Goal: Information Seeking & Learning: Compare options

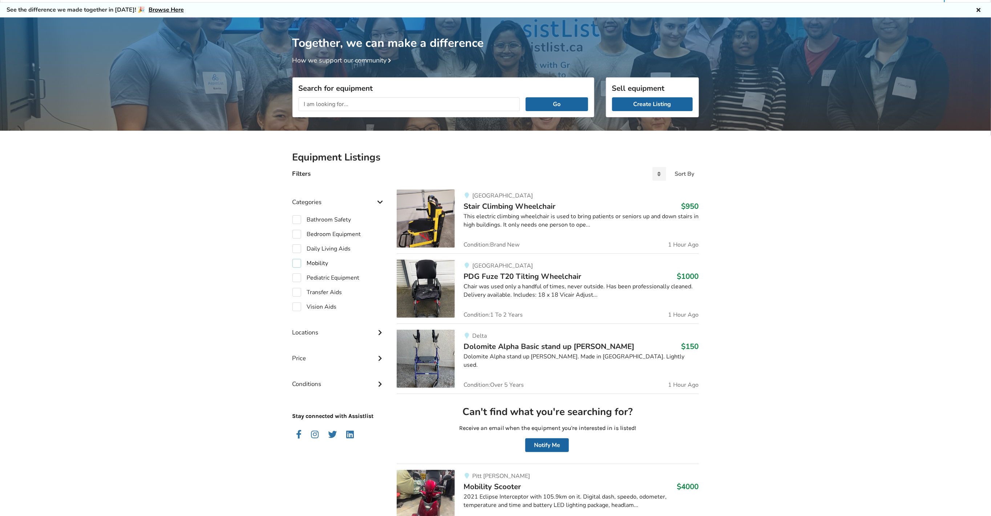
click at [294, 264] on label "Mobility" at bounding box center [310, 263] width 36 height 9
checkbox input "true"
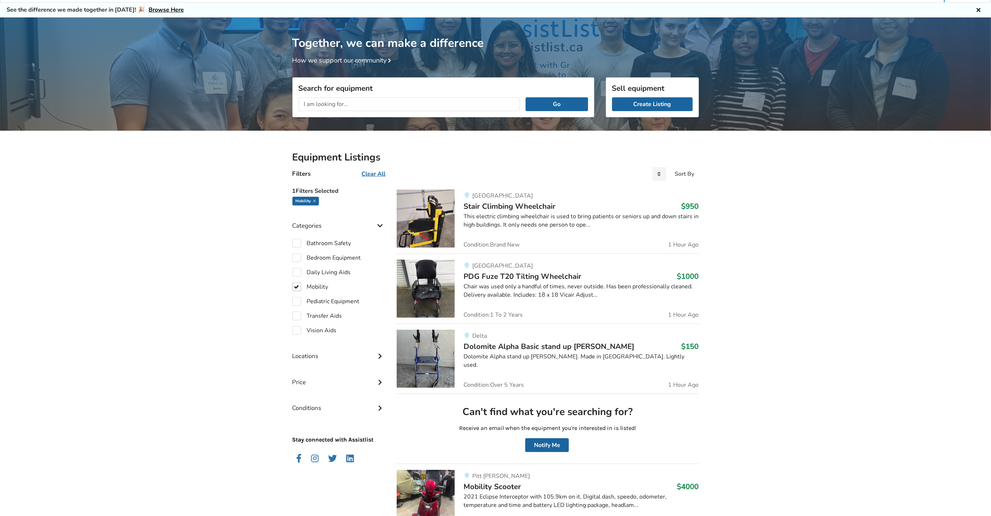
click at [530, 203] on span "Stair Climbing Wheelchair" at bounding box center [510, 206] width 92 height 10
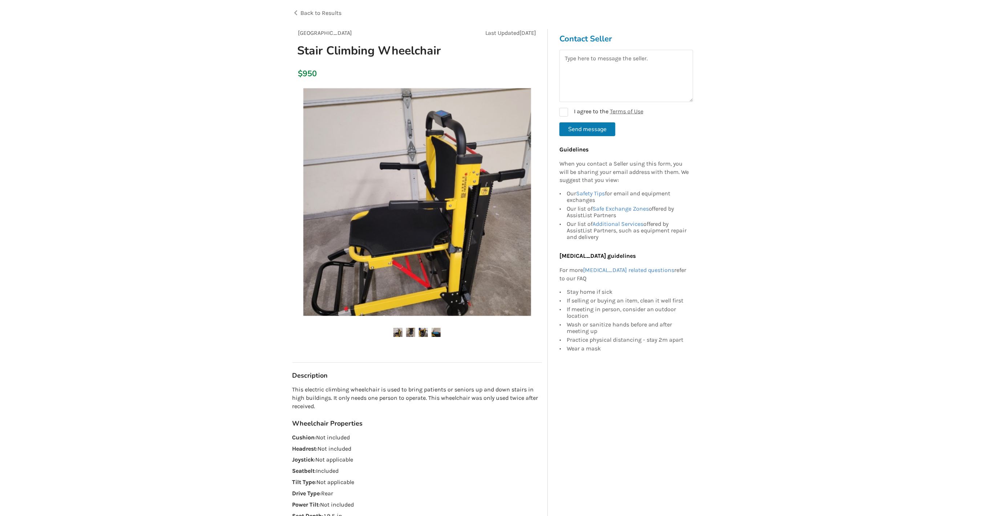
scroll to position [73, 0]
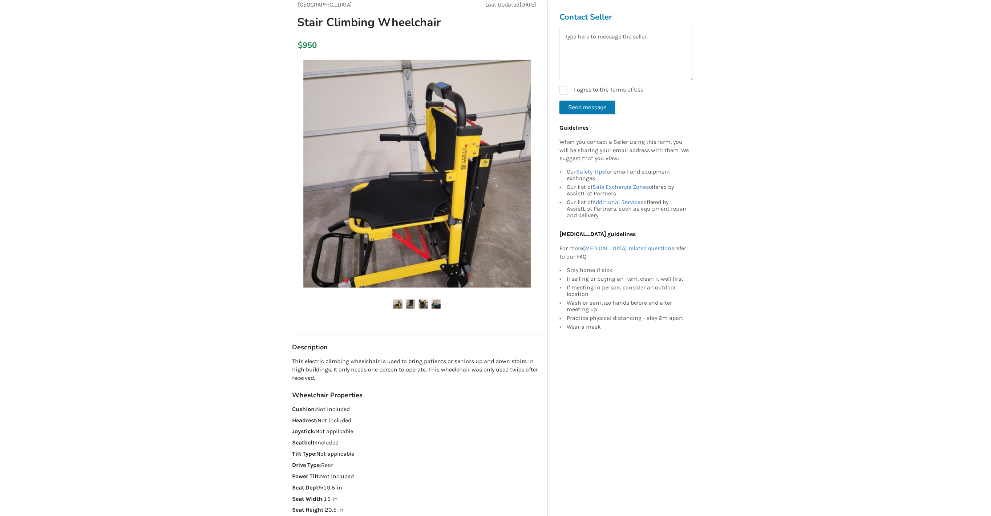
click at [413, 300] on img at bounding box center [410, 304] width 9 height 9
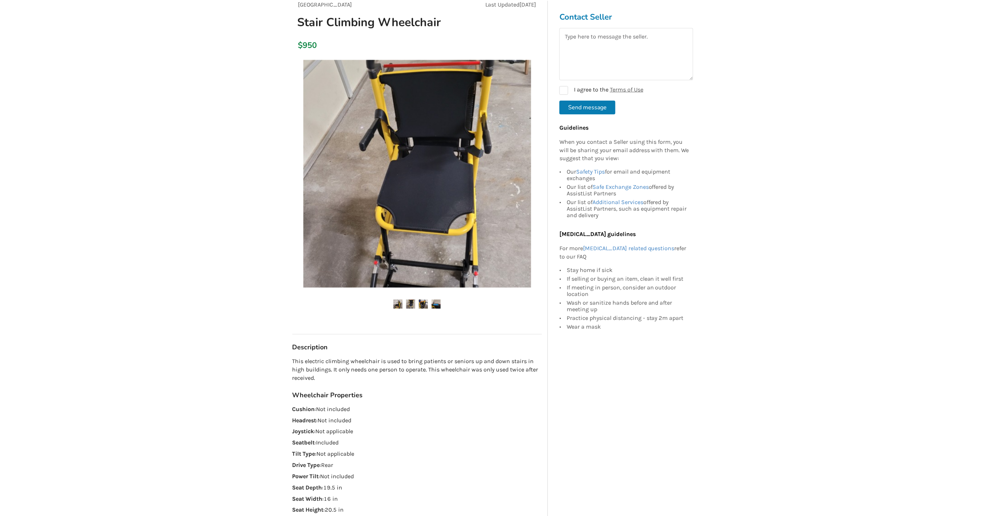
click at [424, 302] on img at bounding box center [423, 304] width 9 height 9
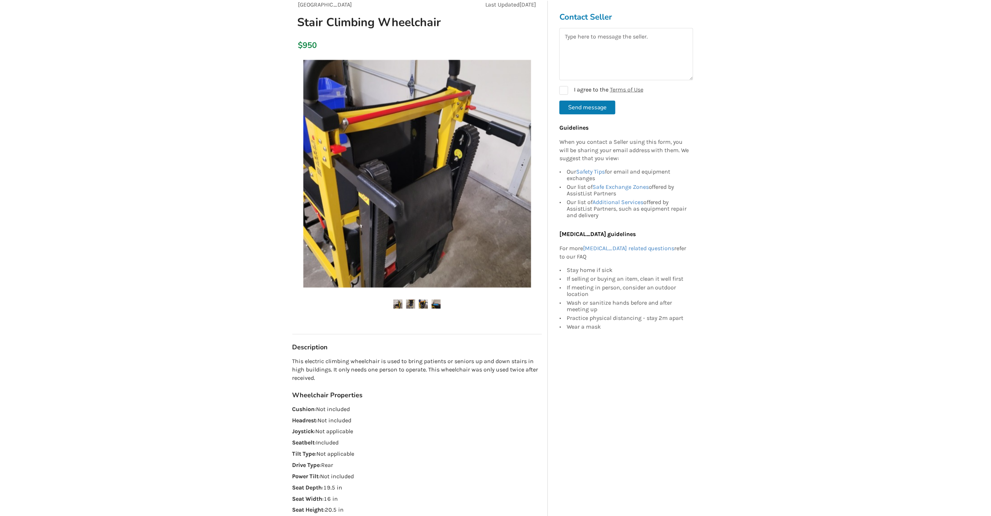
click at [436, 303] on img at bounding box center [436, 304] width 9 height 9
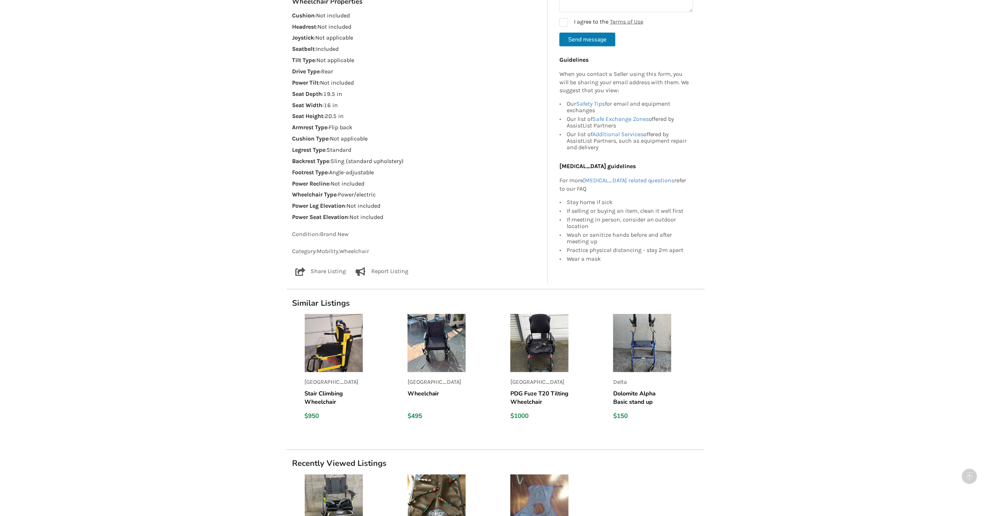
scroll to position [472, 0]
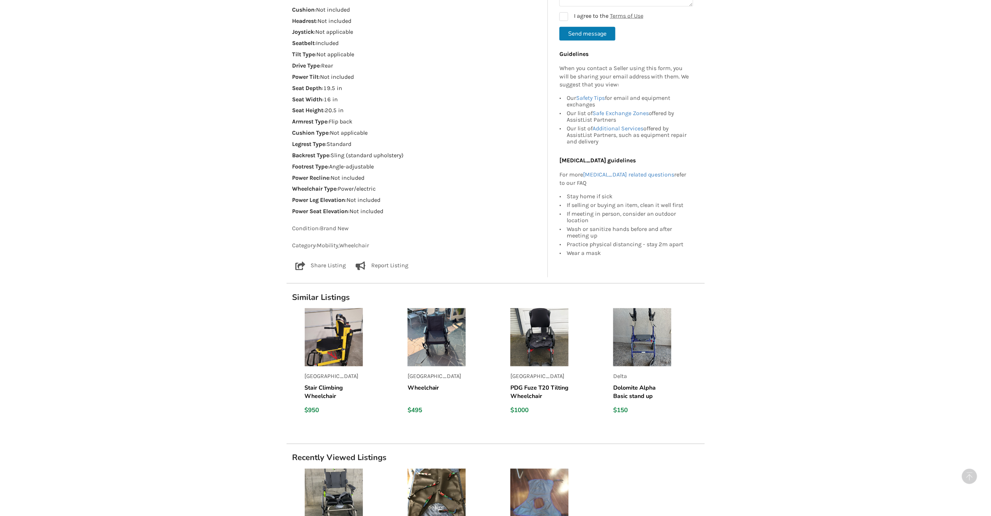
drag, startPoint x: 455, startPoint y: 307, endPoint x: 461, endPoint y: 301, distance: 8.5
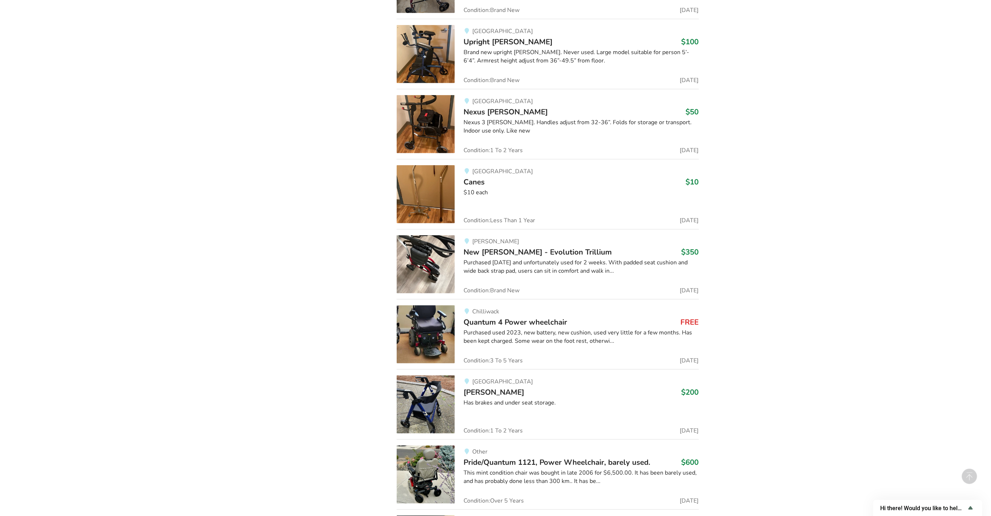
scroll to position [2140, 0]
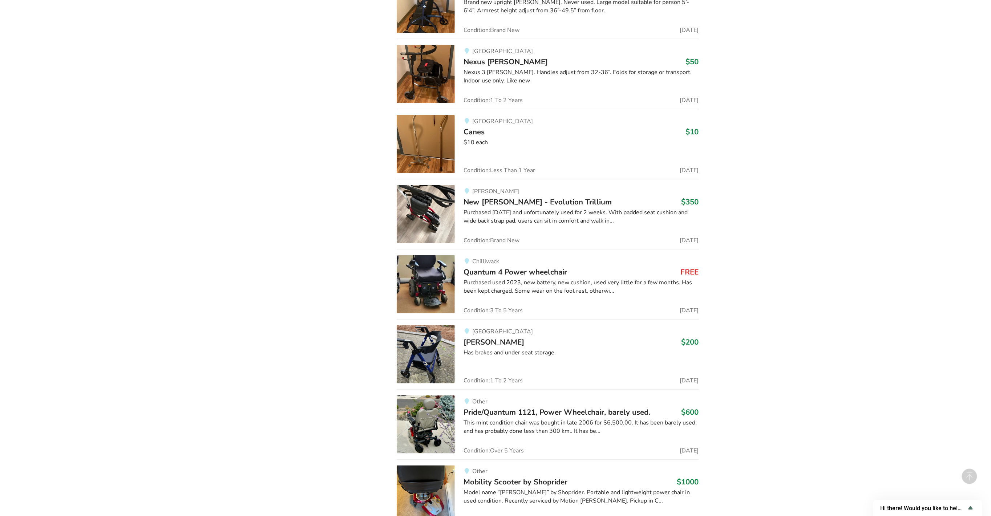
click at [523, 267] on span "Quantum 4 Power wheelchair" at bounding box center [516, 272] width 104 height 10
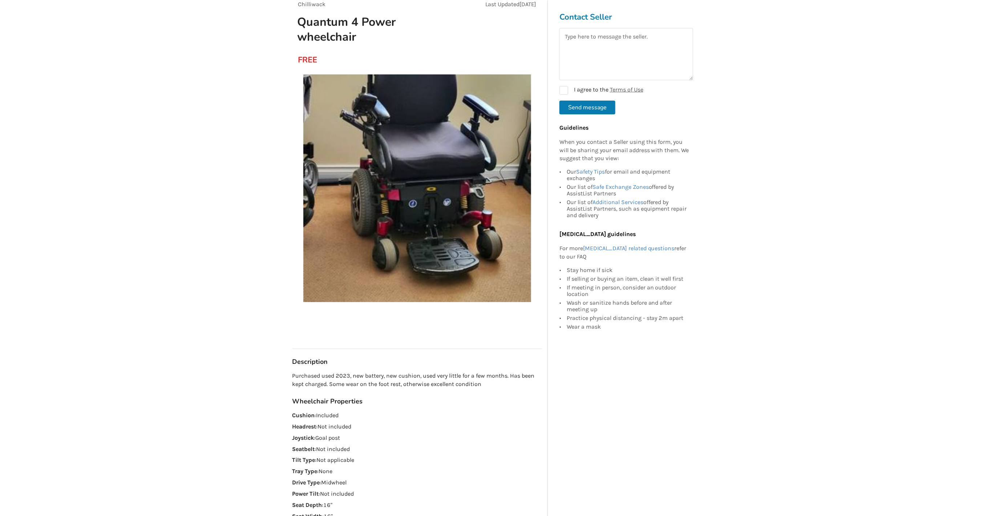
scroll to position [73, 0]
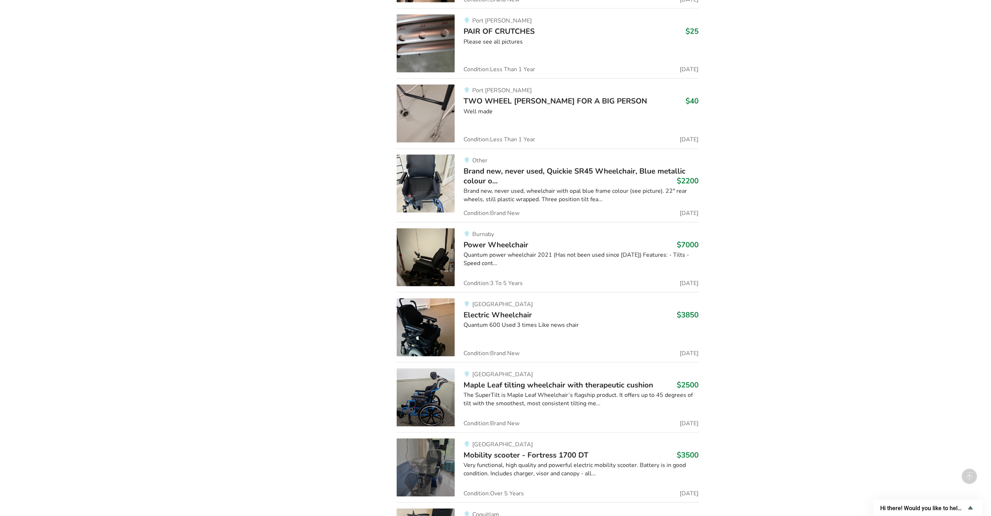
scroll to position [4234, 0]
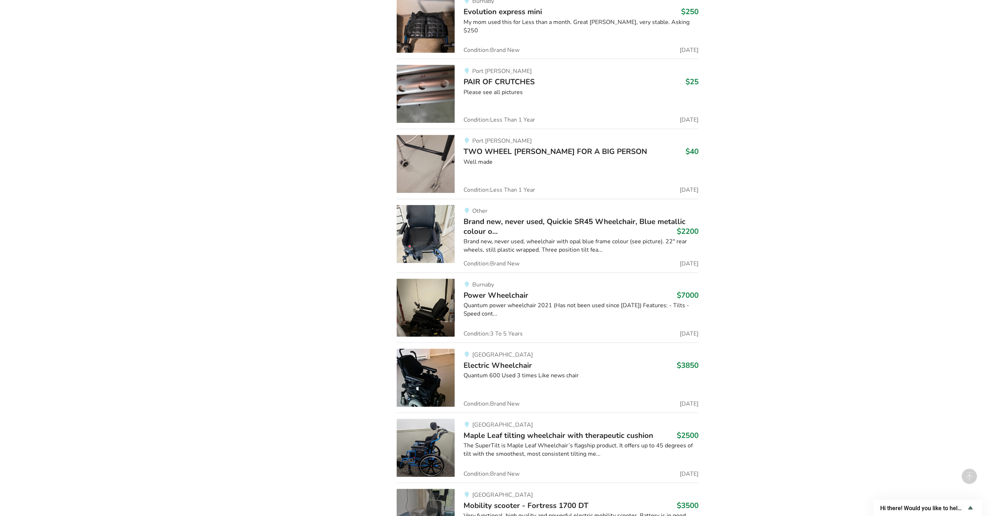
drag, startPoint x: 569, startPoint y: 199, endPoint x: 589, endPoint y: 203, distance: 21.0
click at [589, 217] on span "Brand new, never used, Quickie SR45 Wheelchair, Blue metallic colour o..." at bounding box center [575, 227] width 222 height 20
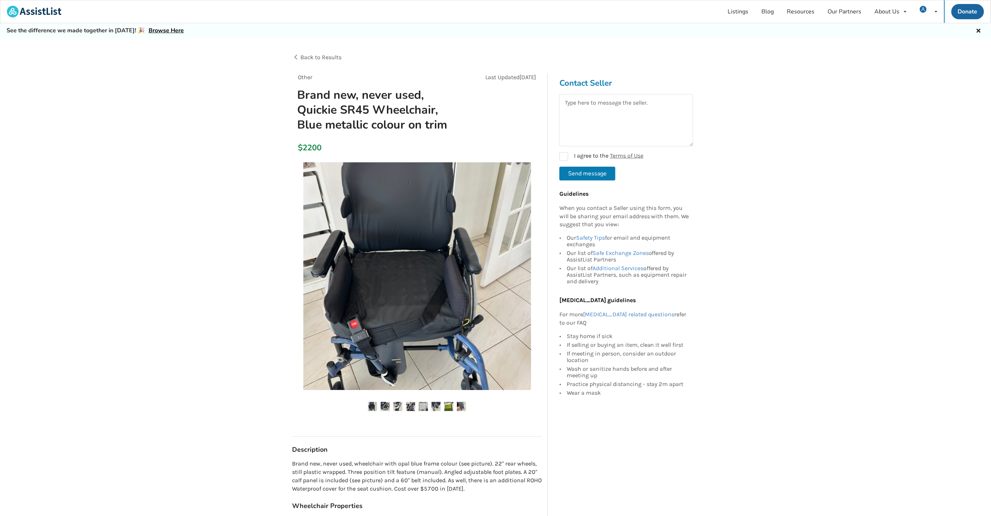
click at [387, 406] on img at bounding box center [385, 406] width 9 height 9
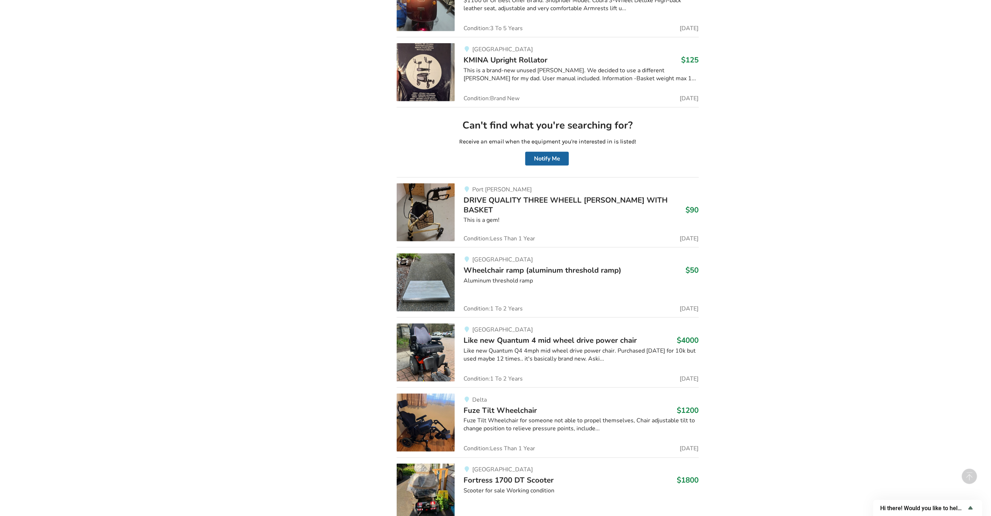
scroll to position [23007, 0]
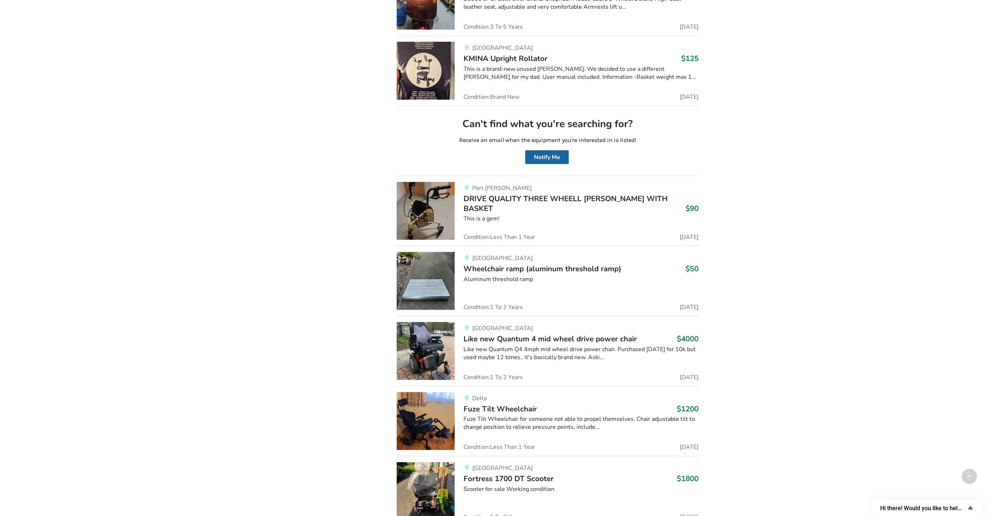
click at [557, 334] on span "Like new Quantum 4 mid wheel drive power chair" at bounding box center [550, 339] width 173 height 10
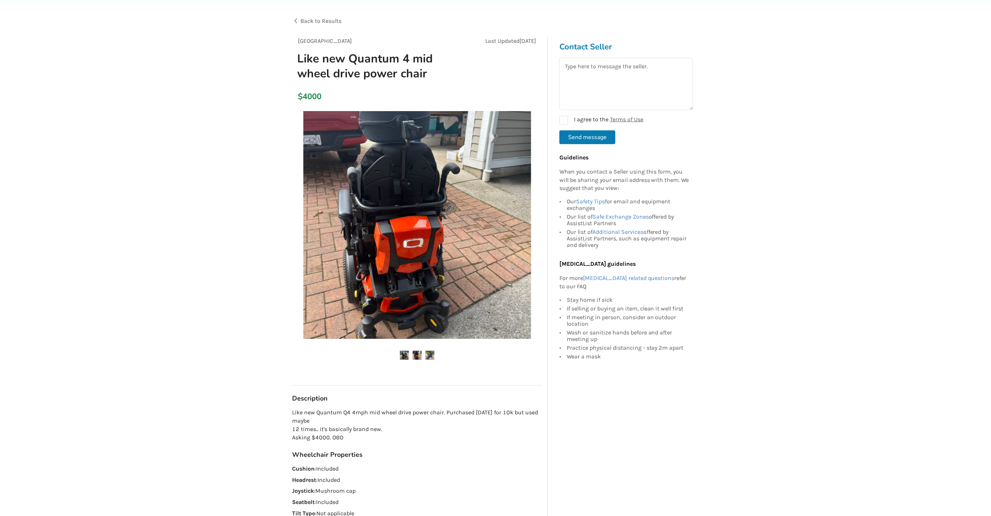
scroll to position [36, 0]
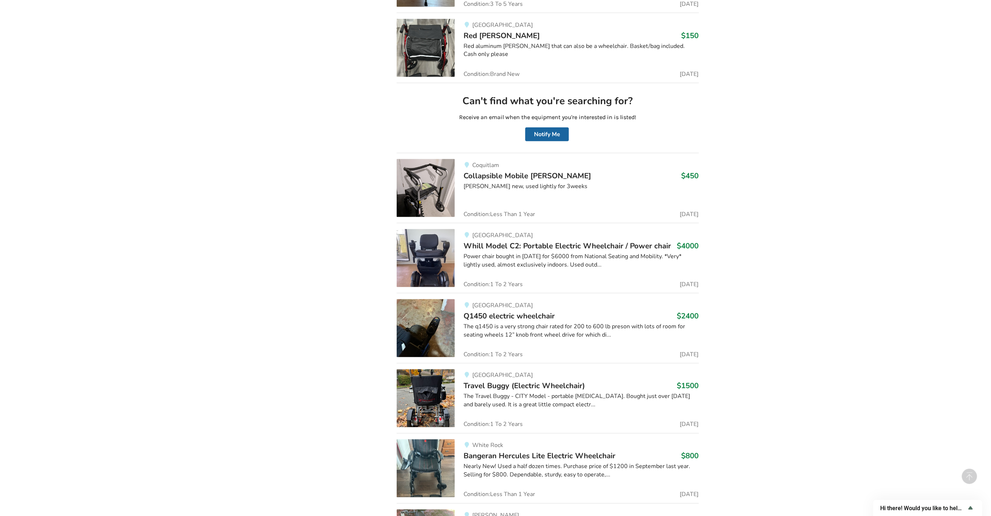
scroll to position [24812, 0]
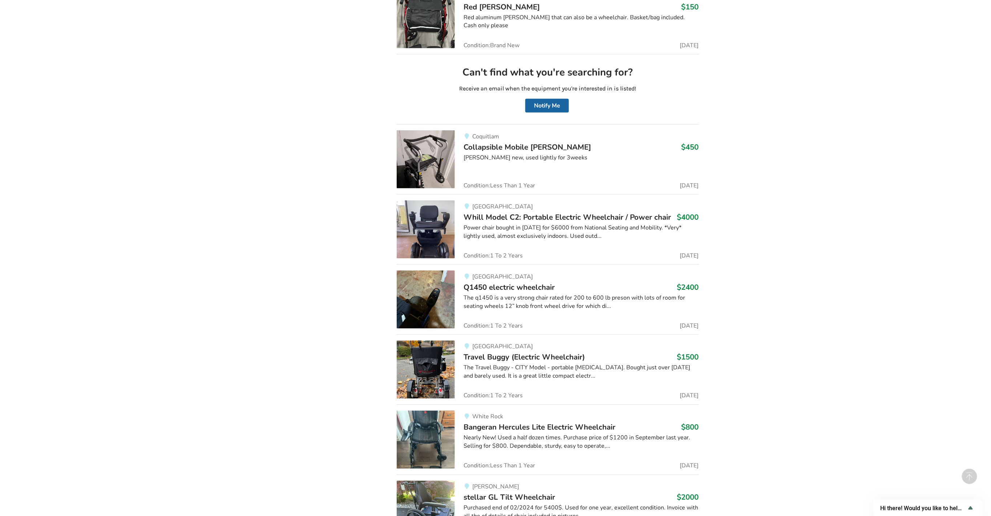
click at [589, 294] on div "The q1450 is a very strong chair rated for 200 to 600 lb preson with lots of ro…" at bounding box center [581, 302] width 235 height 17
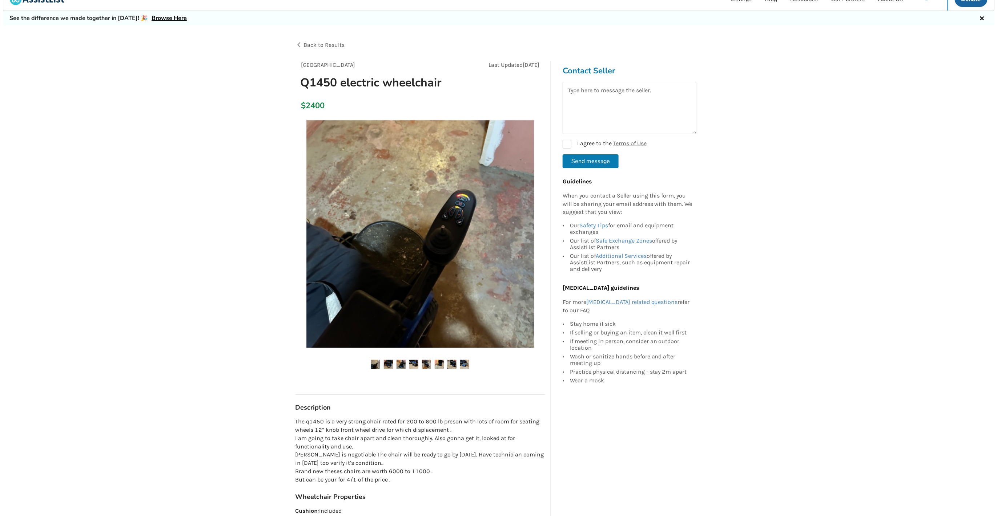
scroll to position [36, 0]
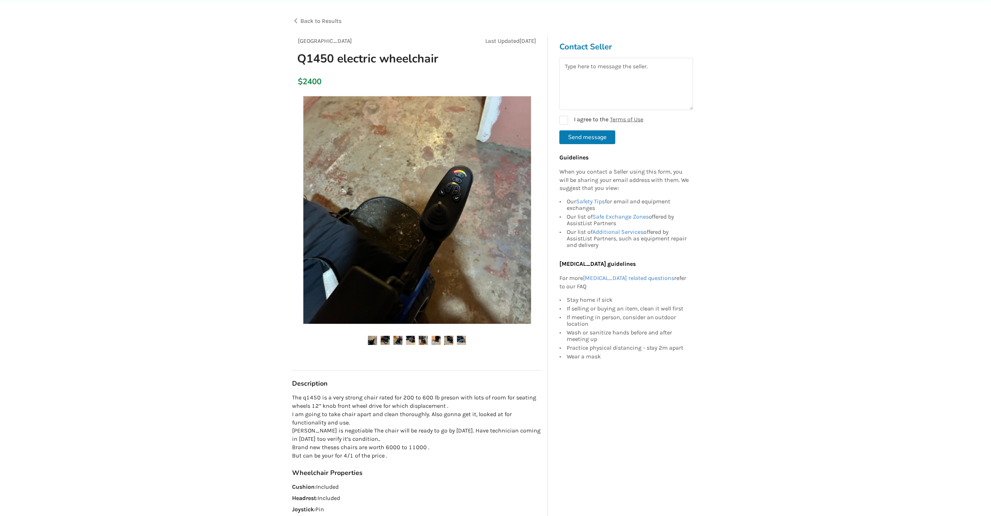
click at [456, 229] on img at bounding box center [417, 210] width 228 height 228
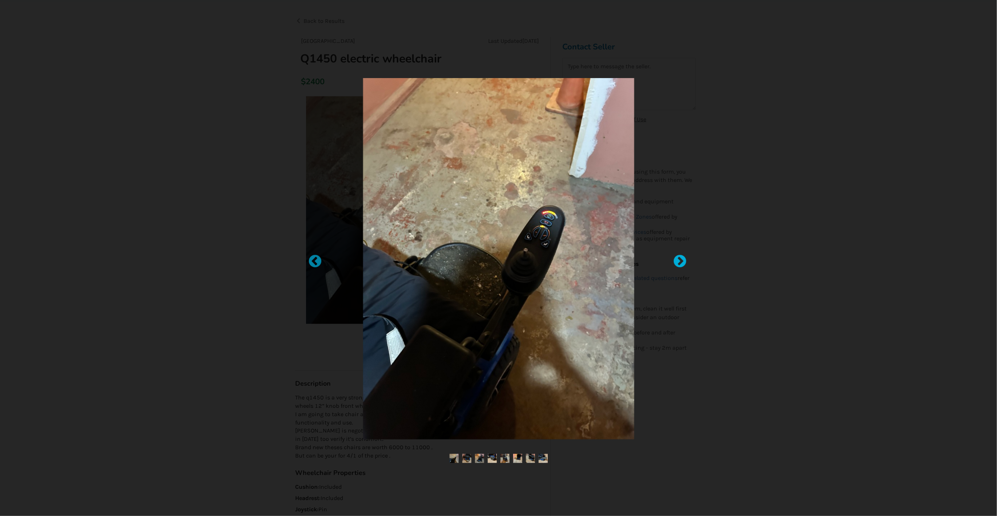
click at [676, 260] on div at bounding box center [675, 258] width 7 height 7
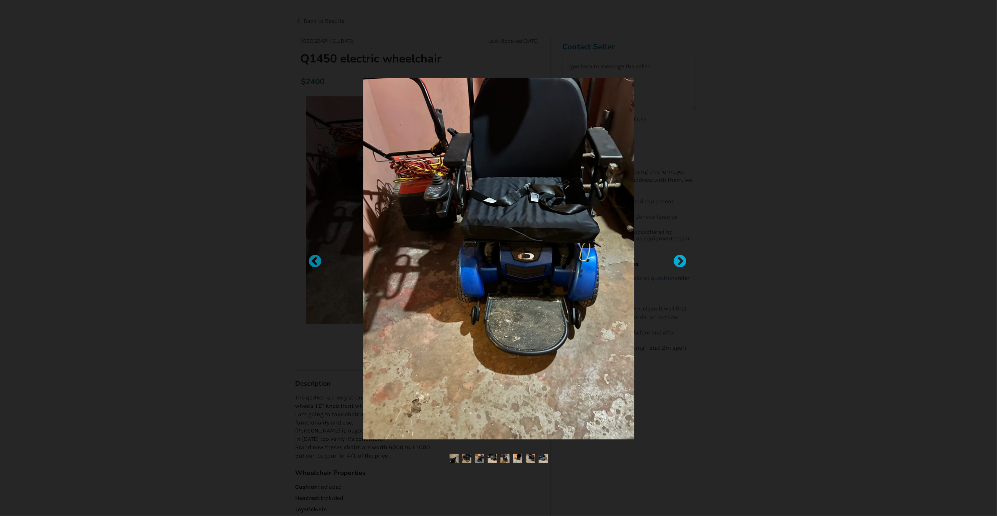
click at [676, 260] on div at bounding box center [675, 258] width 7 height 7
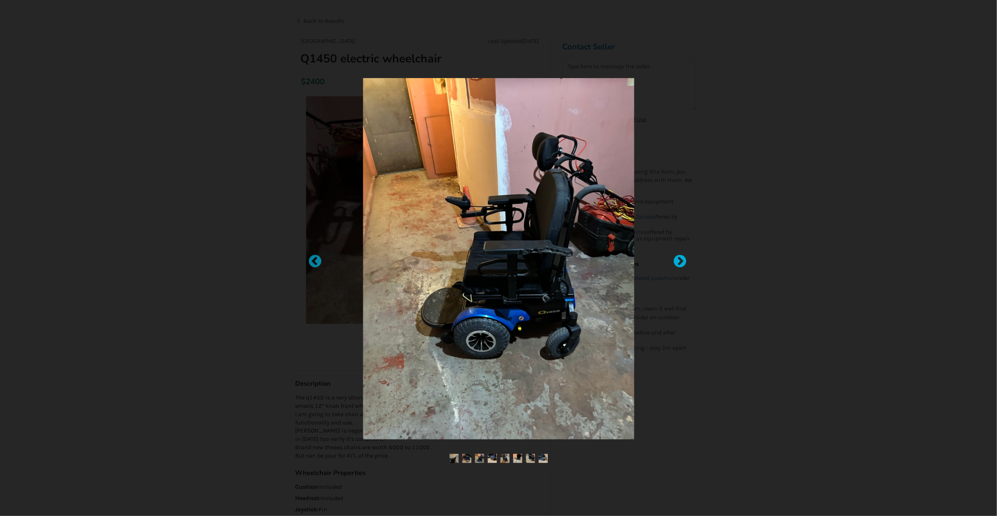
click at [679, 259] on div at bounding box center [675, 258] width 7 height 7
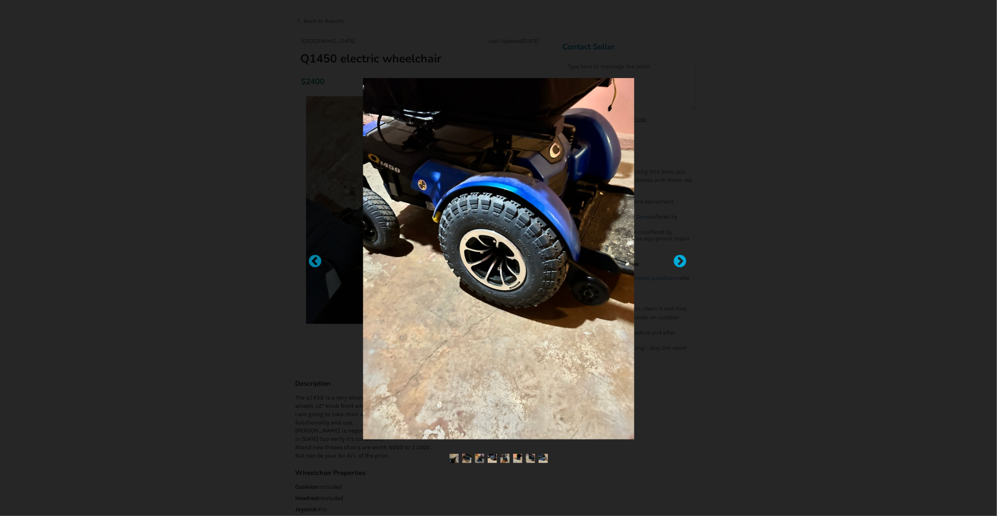
click at [680, 255] on div at bounding box center [675, 258] width 7 height 7
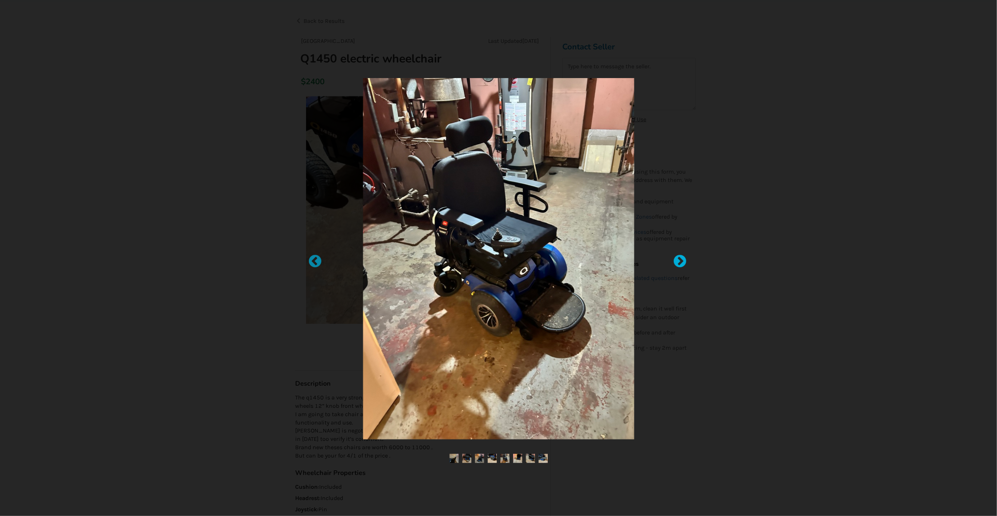
click at [674, 262] on div at bounding box center [675, 258] width 7 height 7
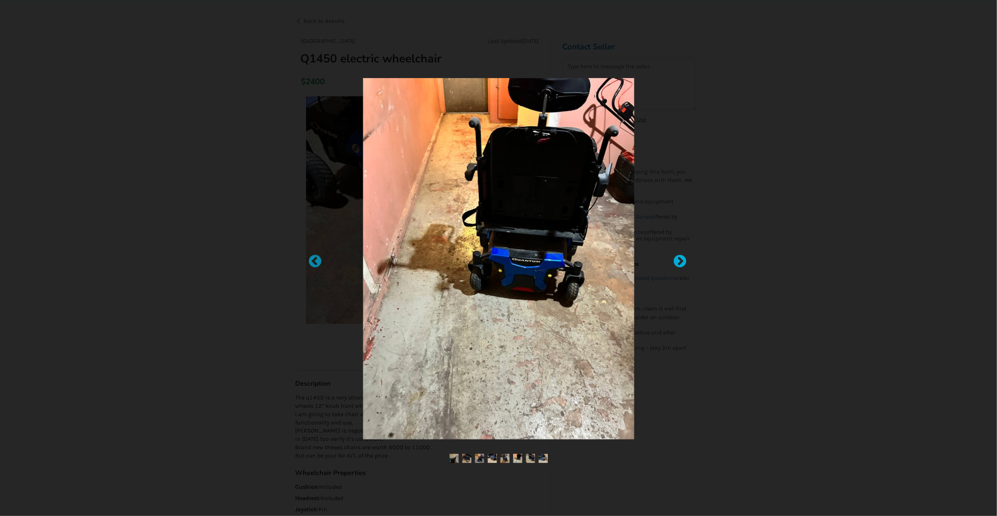
click at [680, 255] on div at bounding box center [675, 258] width 7 height 7
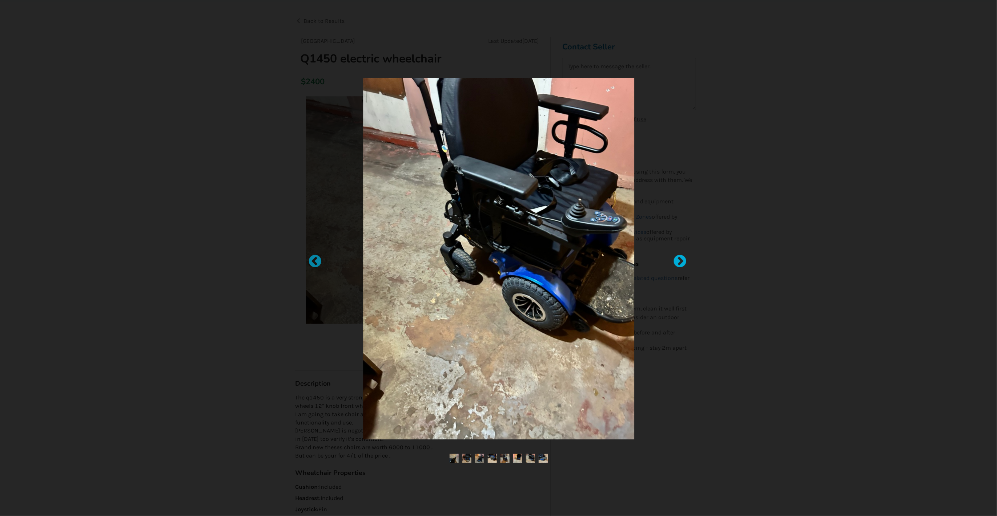
click at [680, 262] on div at bounding box center [675, 258] width 7 height 7
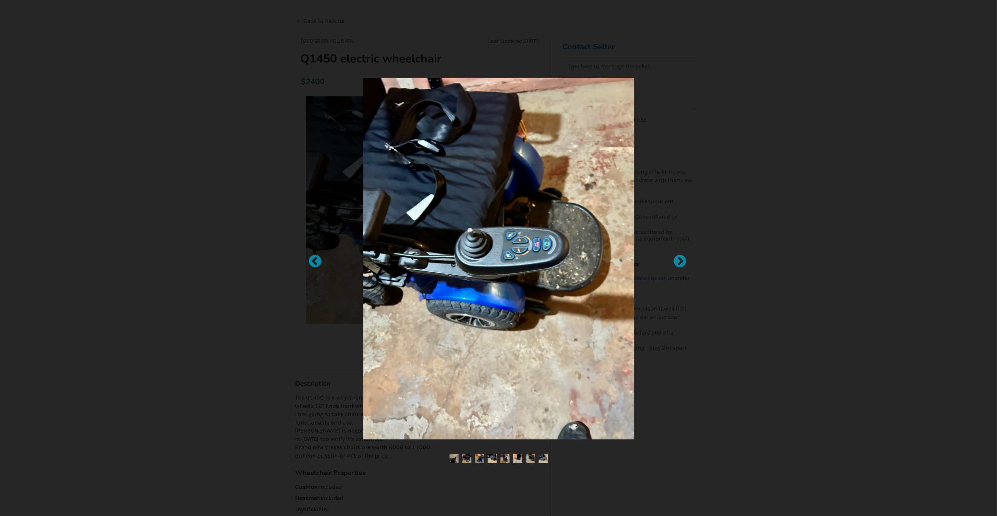
drag, startPoint x: 681, startPoint y: 252, endPoint x: 675, endPoint y: 246, distance: 9.2
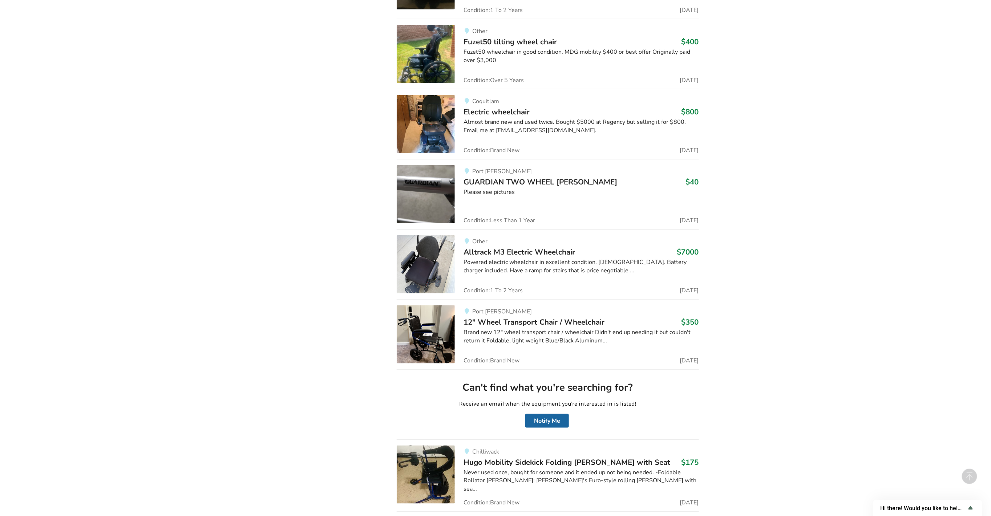
scroll to position [35207, 0]
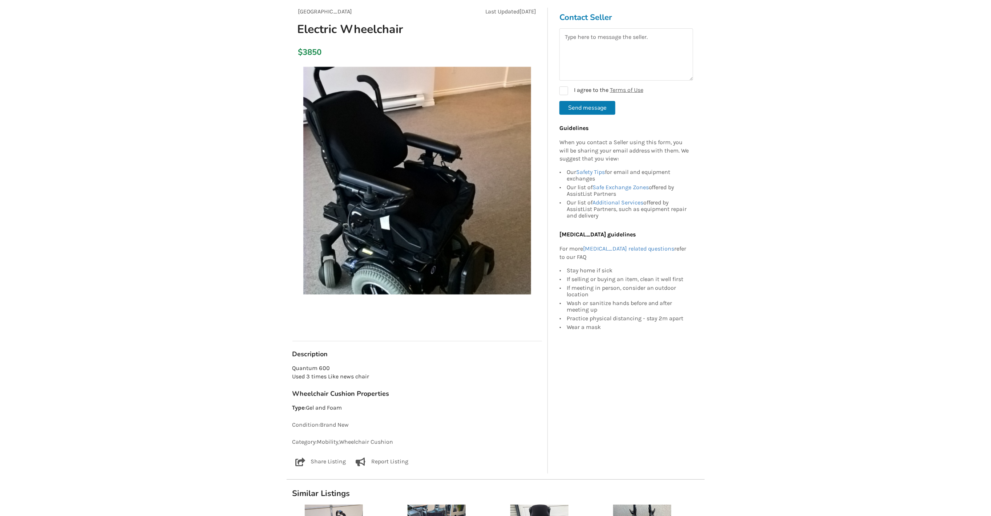
scroll to position [73, 0]
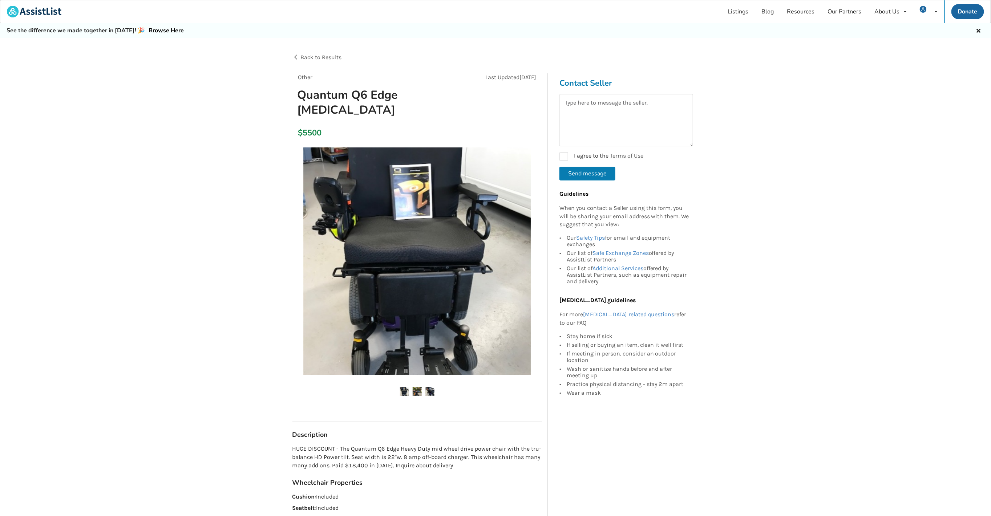
click at [417, 391] on img at bounding box center [417, 391] width 9 height 9
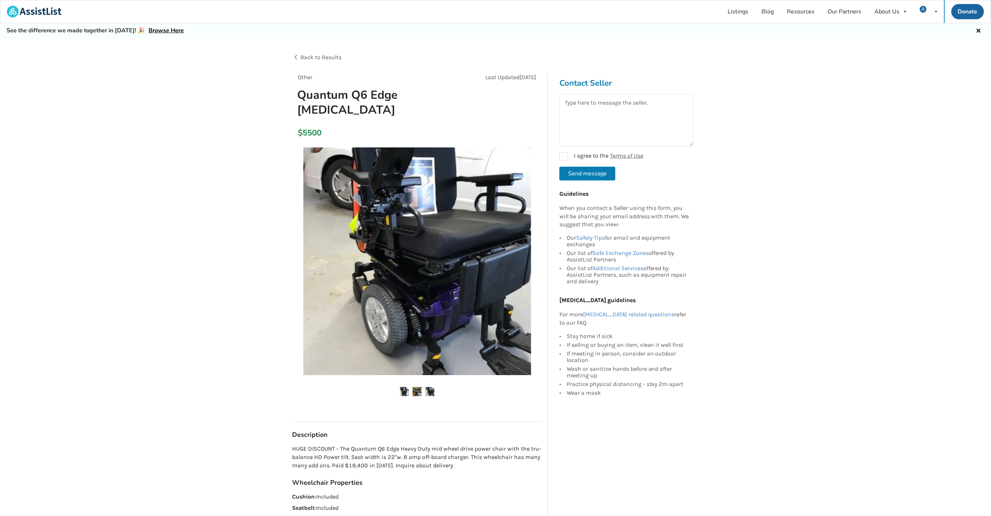
click at [429, 391] on img at bounding box center [429, 391] width 9 height 9
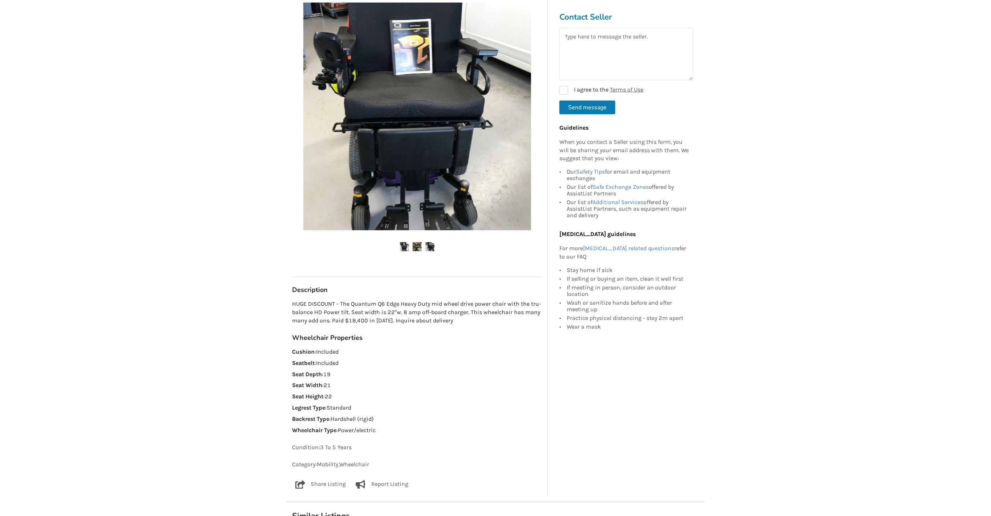
scroll to position [145, 0]
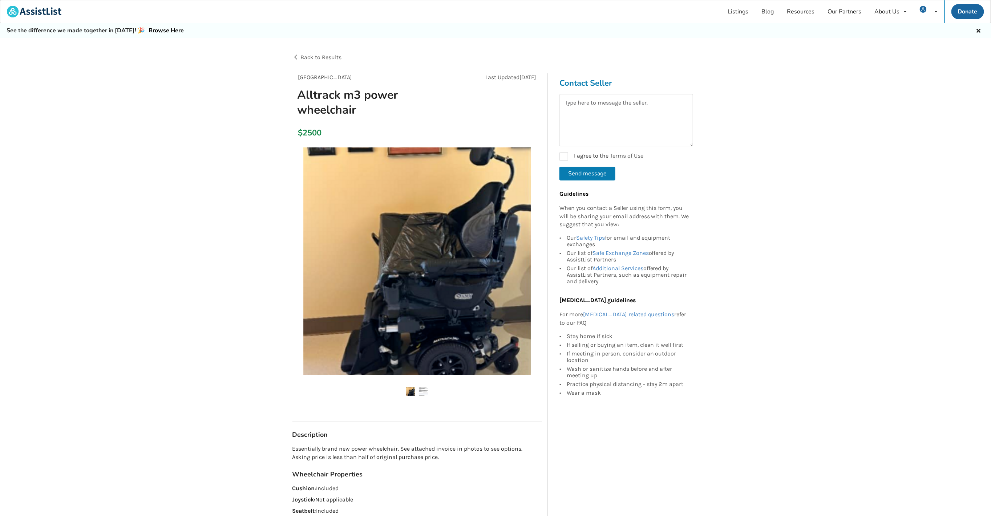
click at [423, 389] on img at bounding box center [423, 391] width 9 height 9
click at [427, 397] on div at bounding box center [417, 277] width 250 height 266
click at [423, 393] on img at bounding box center [423, 391] width 9 height 9
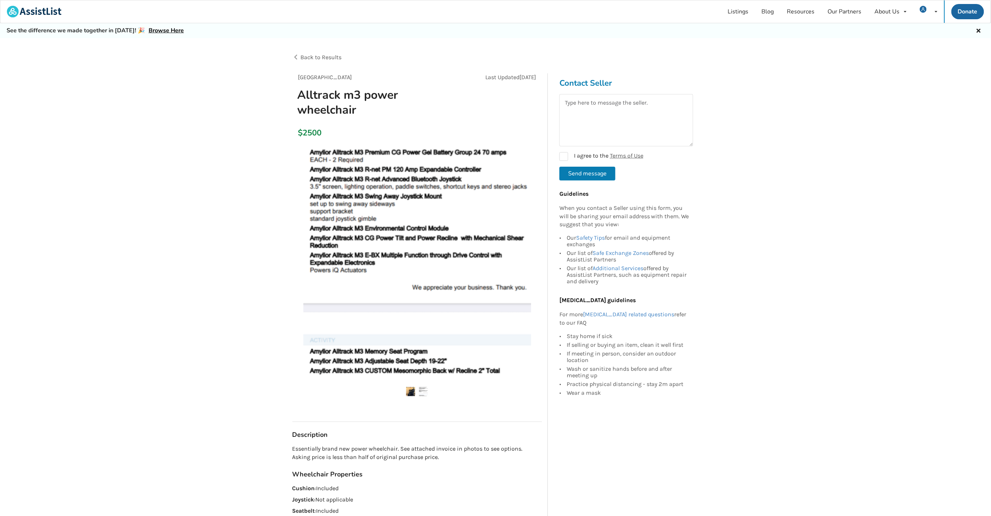
click at [439, 289] on img at bounding box center [417, 262] width 228 height 228
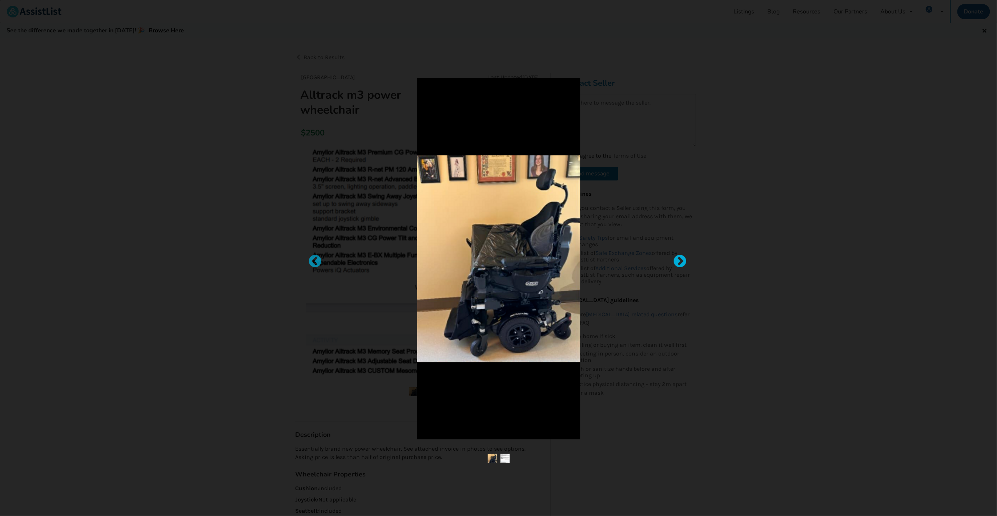
click at [680, 260] on div at bounding box center [675, 258] width 7 height 7
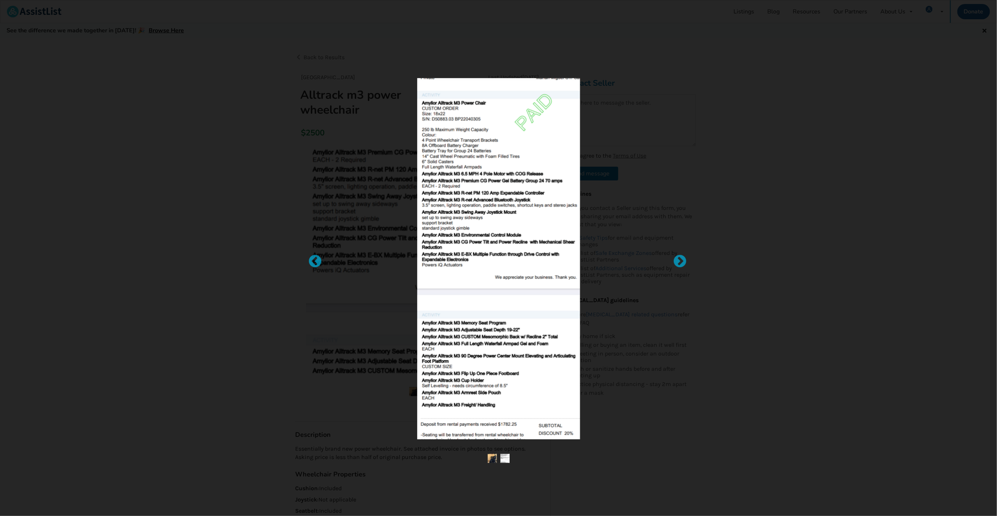
click at [638, 351] on div at bounding box center [499, 258] width 306 height 361
click at [760, 287] on div at bounding box center [498, 258] width 997 height 516
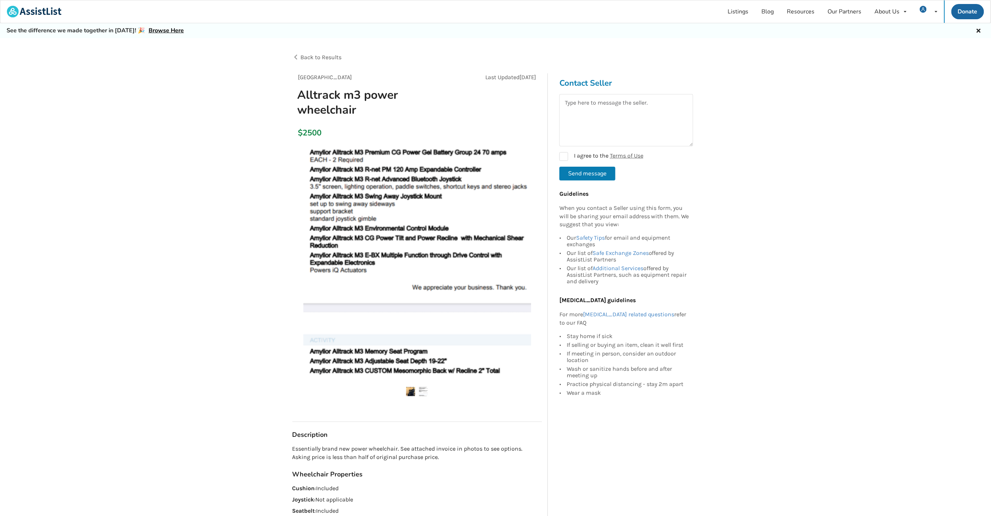
drag, startPoint x: 476, startPoint y: 344, endPoint x: 471, endPoint y: 345, distance: 4.7
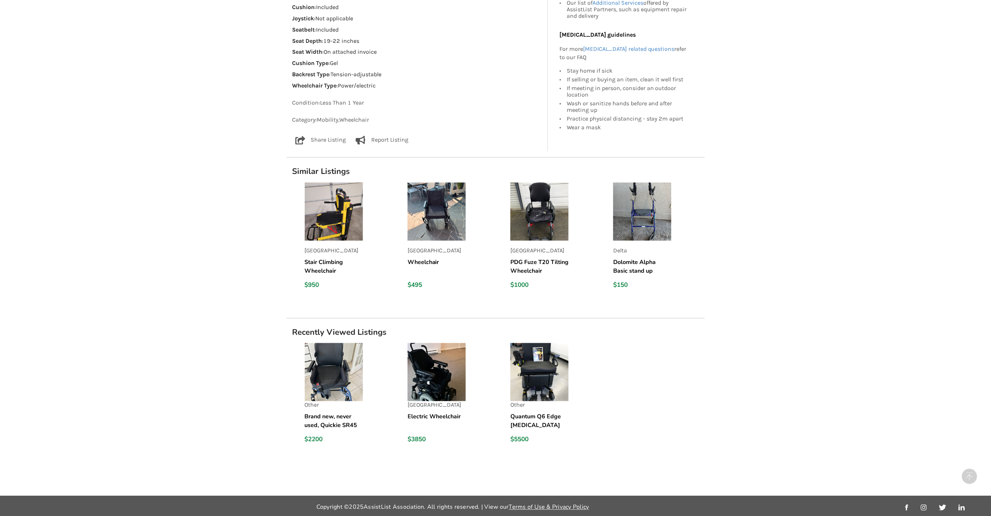
scroll to position [482, 0]
drag, startPoint x: 663, startPoint y: 334, endPoint x: 667, endPoint y: 283, distance: 51.0
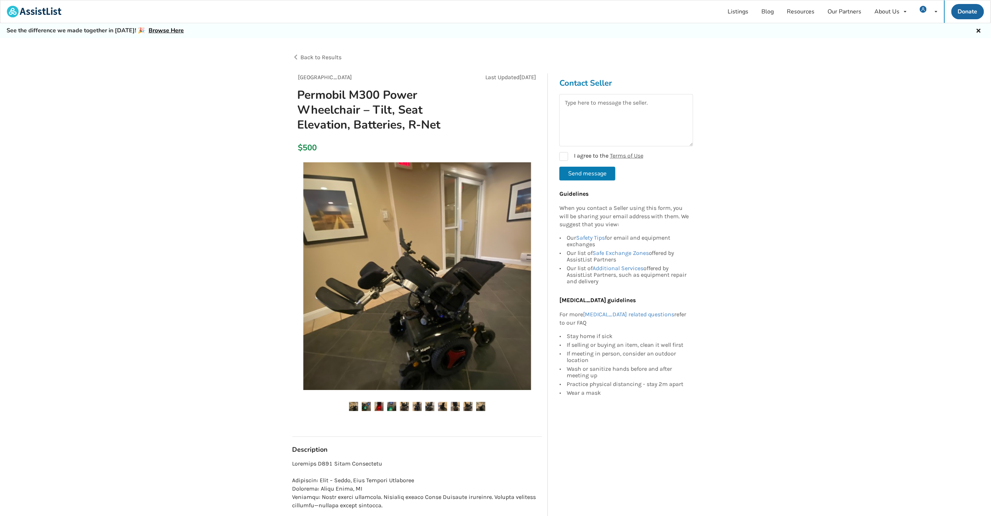
click at [463, 296] on img at bounding box center [417, 276] width 228 height 228
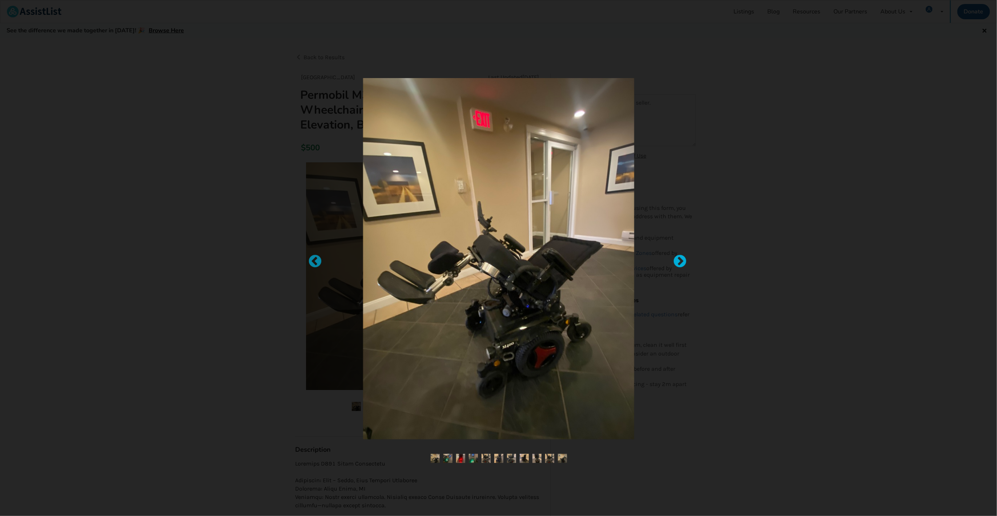
click at [680, 262] on div at bounding box center [675, 258] width 7 height 7
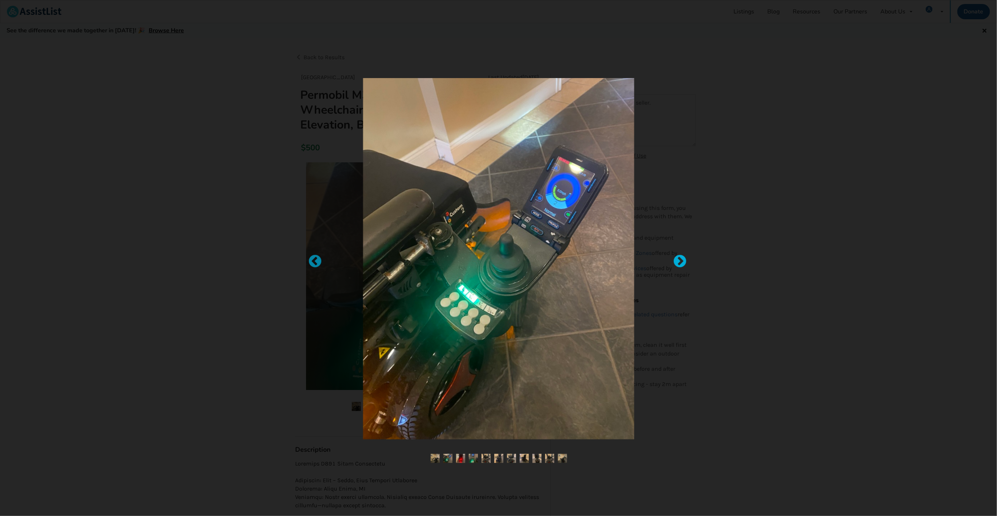
click at [679, 258] on div at bounding box center [675, 258] width 7 height 7
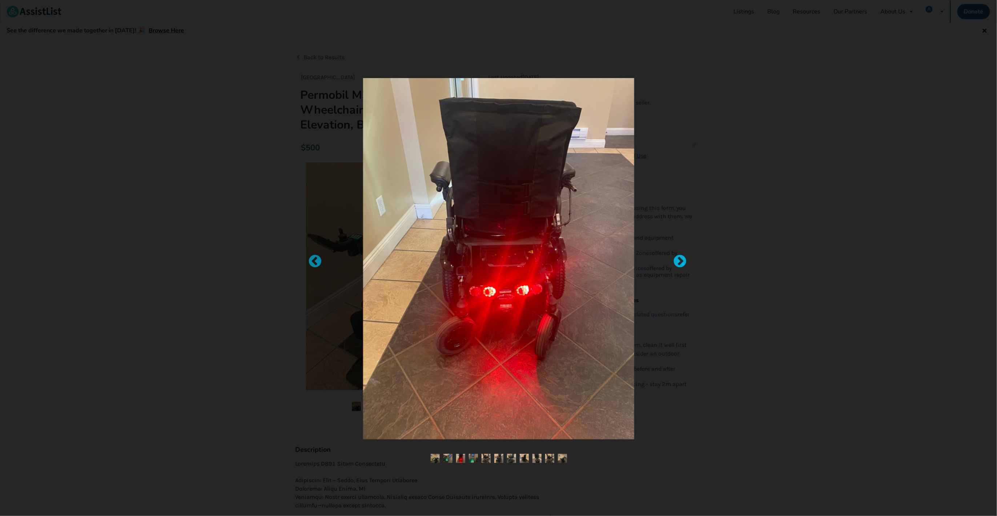
click at [680, 260] on div at bounding box center [675, 258] width 7 height 7
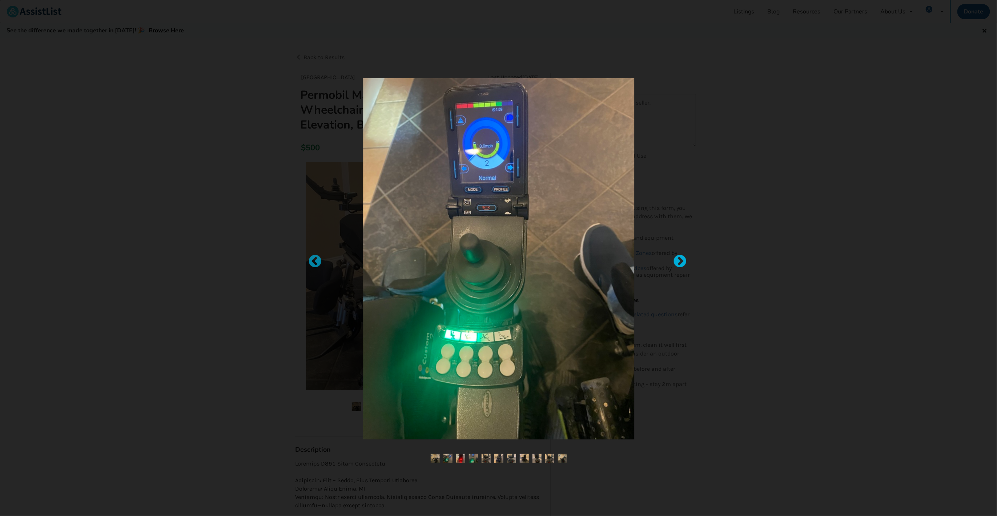
click at [678, 262] on div at bounding box center [675, 258] width 7 height 7
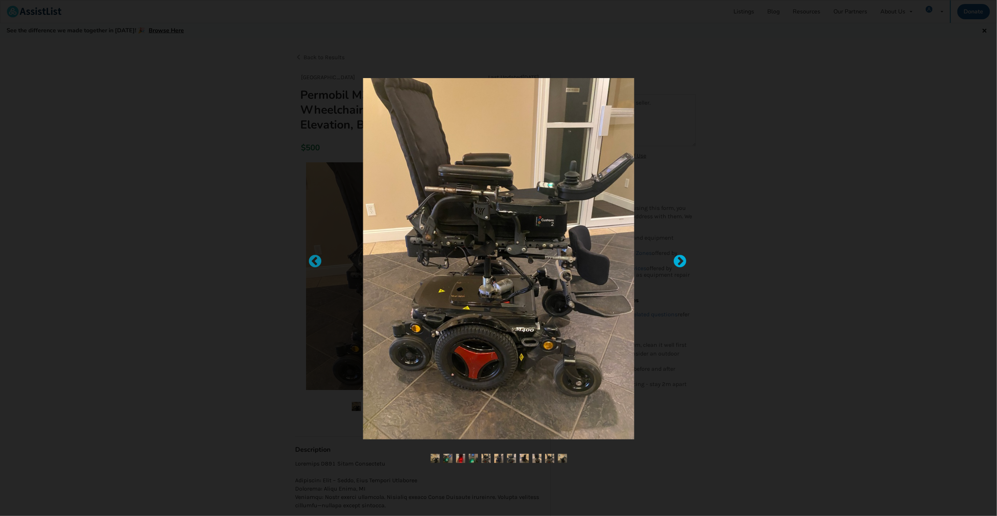
click at [680, 261] on div at bounding box center [675, 258] width 7 height 7
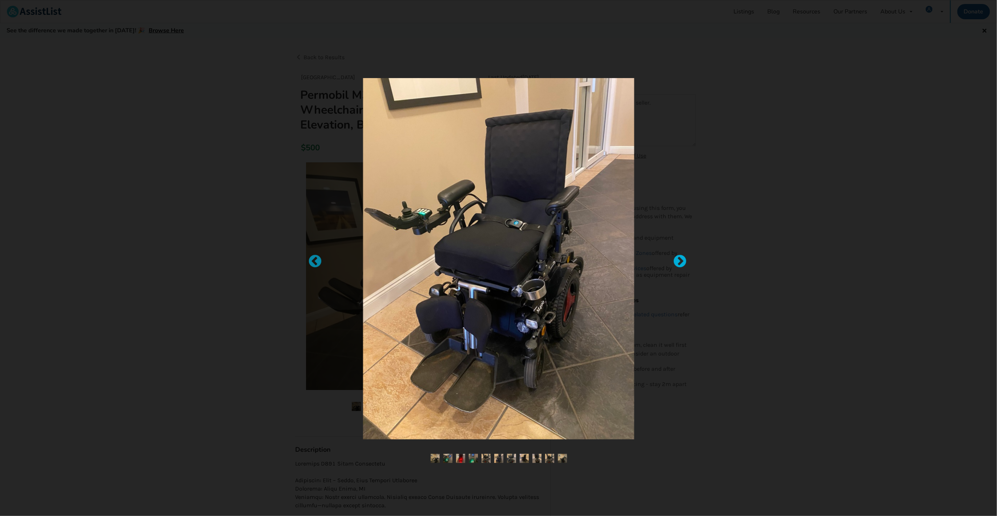
click at [679, 260] on div at bounding box center [675, 258] width 7 height 7
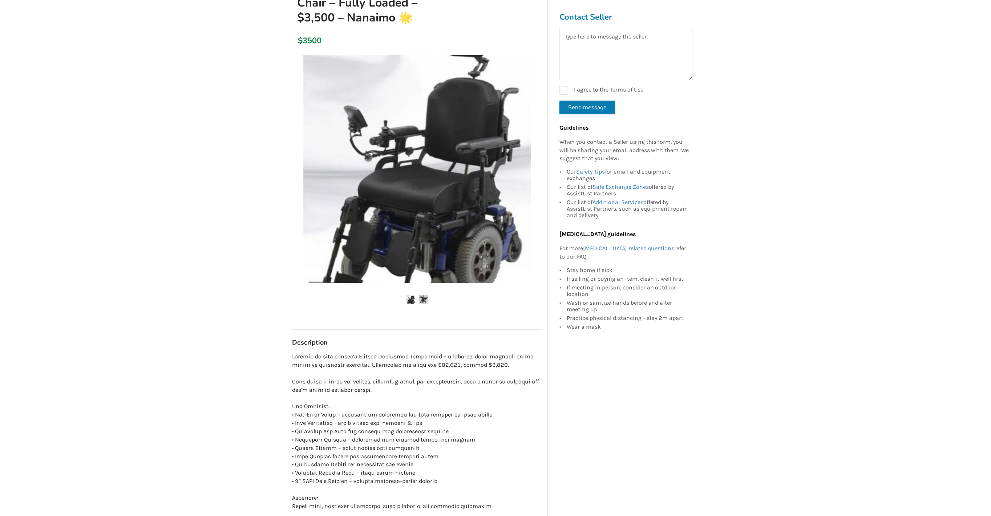
scroll to position [109, 0]
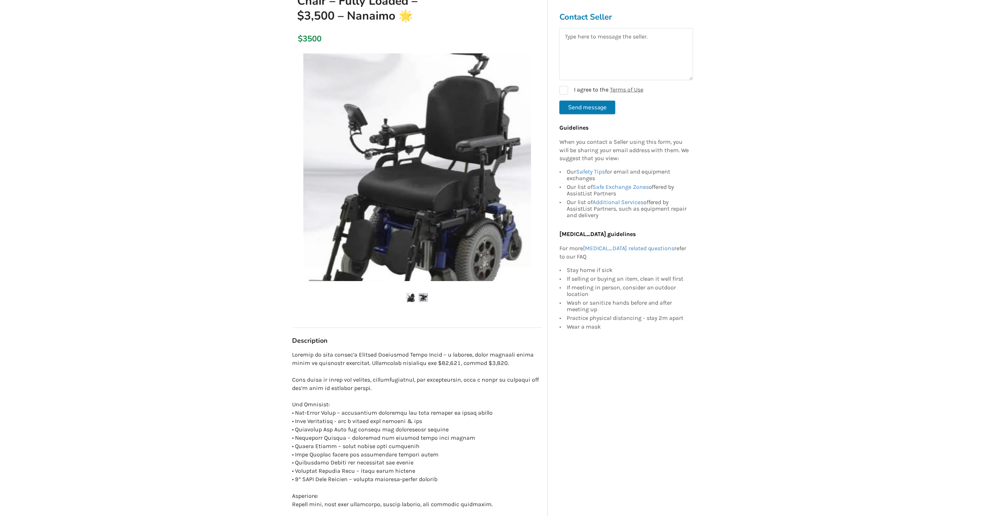
drag, startPoint x: 466, startPoint y: 302, endPoint x: 449, endPoint y: 292, distance: 19.4
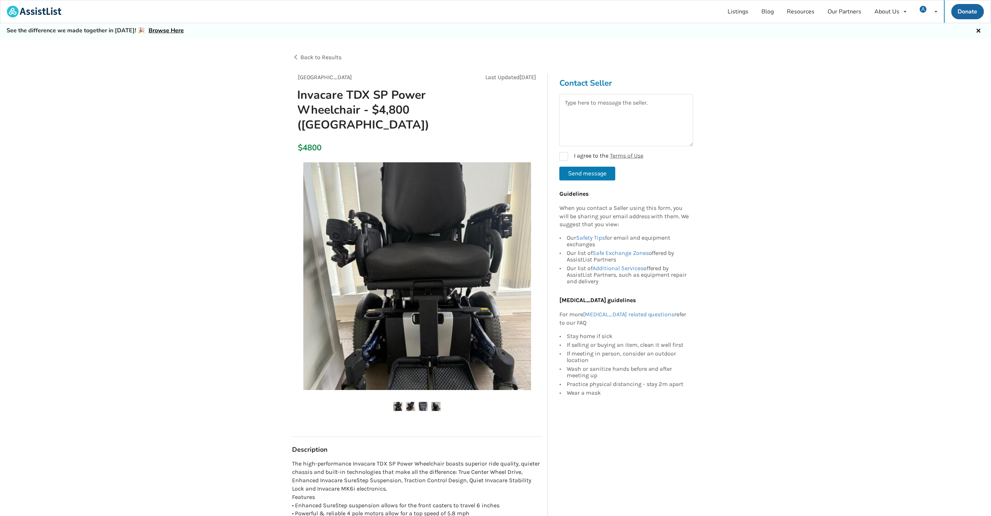
click at [411, 403] on img at bounding box center [410, 406] width 9 height 9
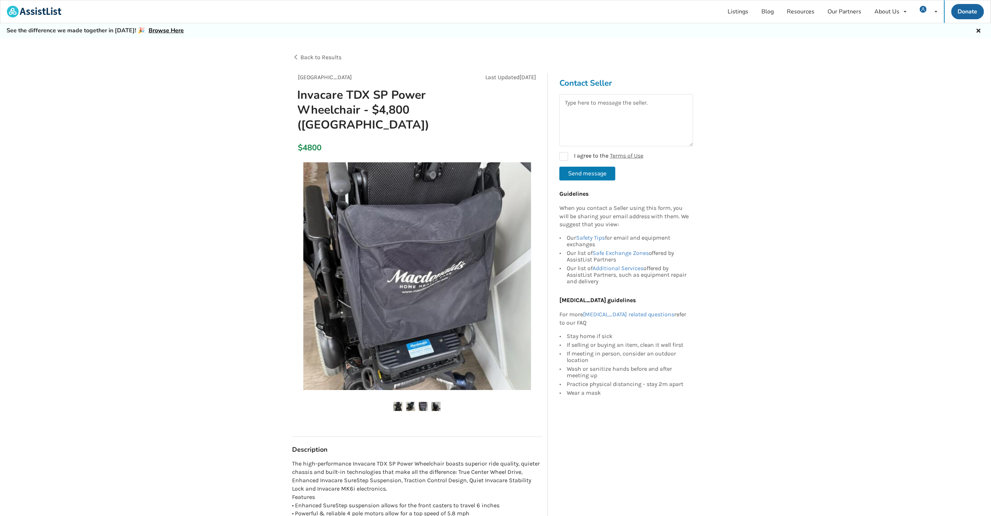
click at [424, 405] on img at bounding box center [423, 406] width 9 height 9
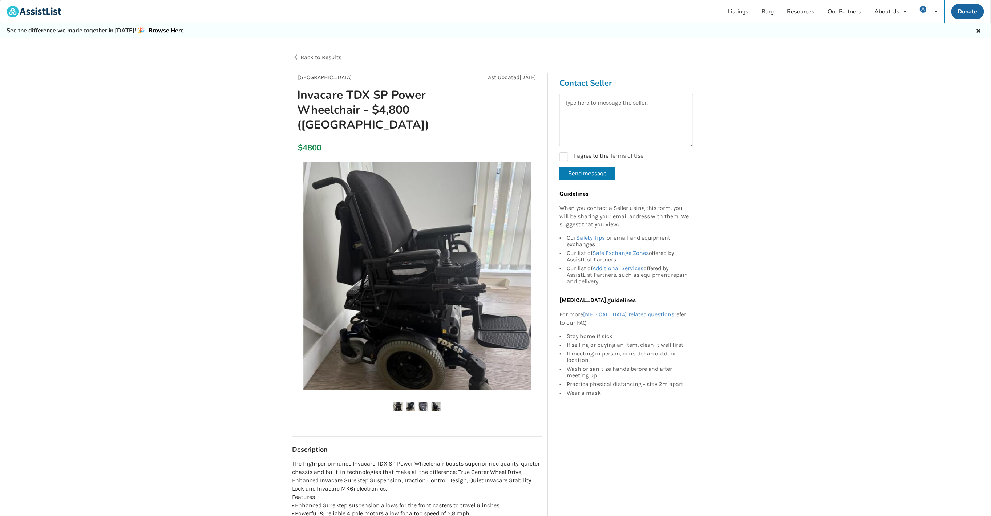
click at [436, 406] on img at bounding box center [436, 406] width 9 height 9
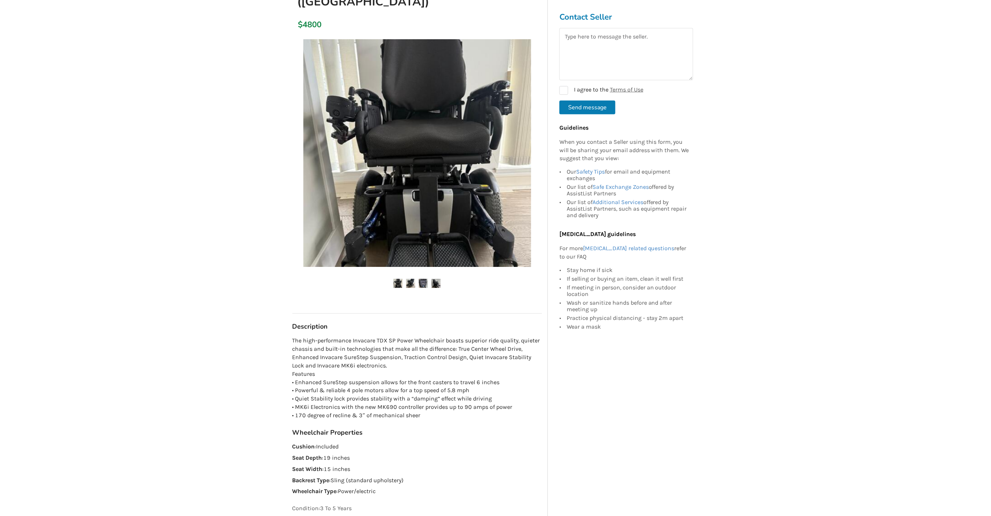
scroll to position [218, 0]
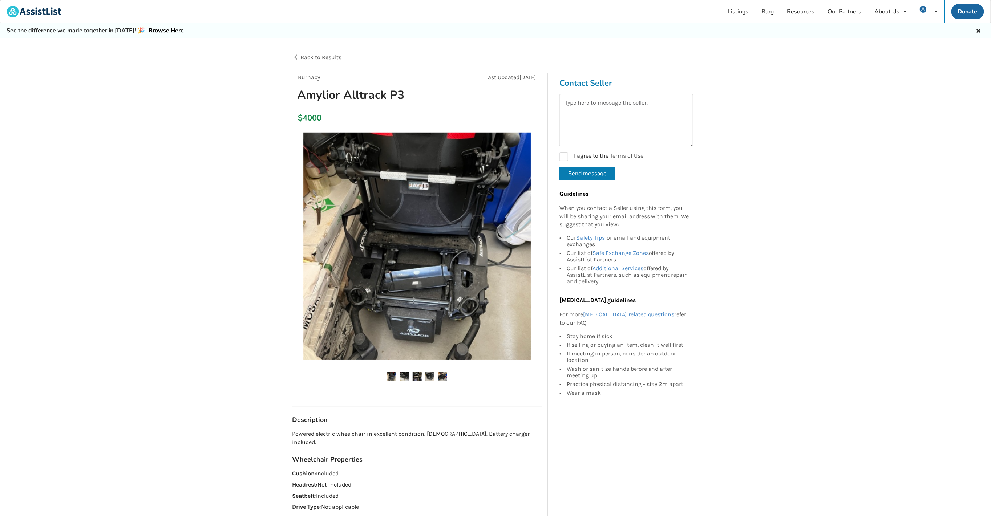
click at [476, 276] on img at bounding box center [417, 247] width 228 height 228
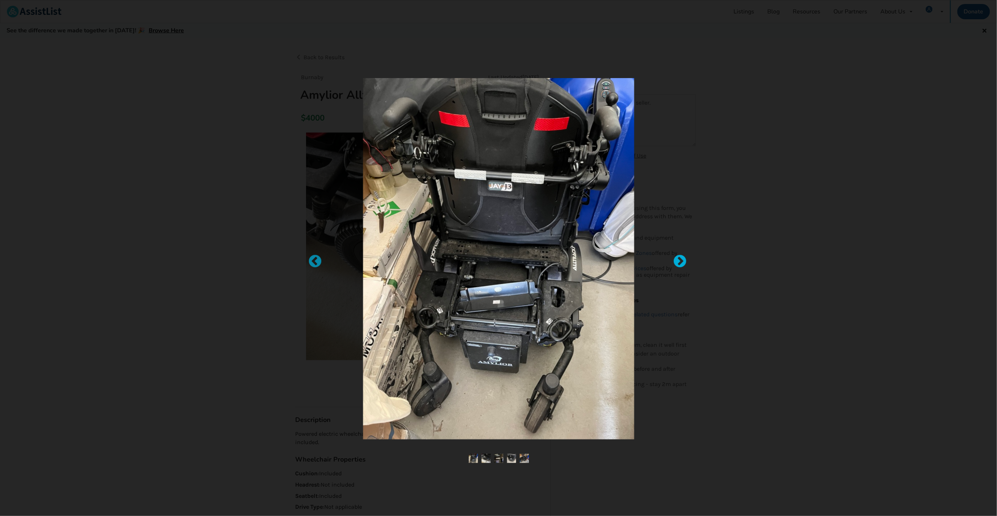
click at [676, 260] on div at bounding box center [675, 258] width 7 height 7
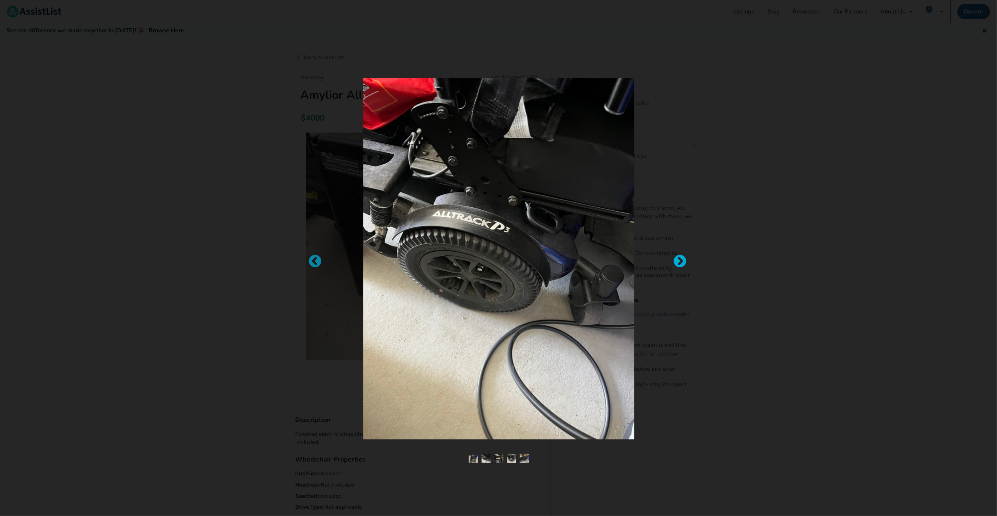
click at [680, 258] on div at bounding box center [675, 258] width 7 height 7
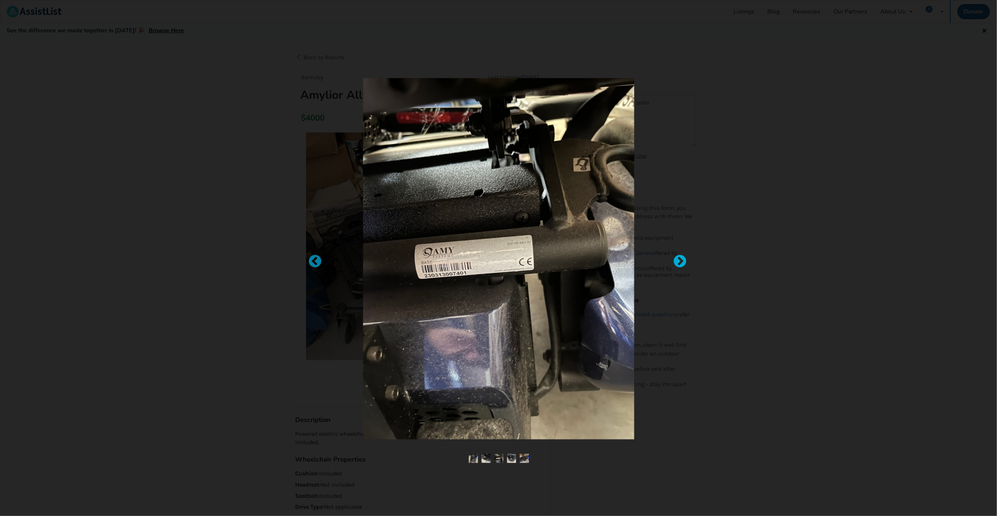
click at [680, 258] on div at bounding box center [675, 258] width 7 height 7
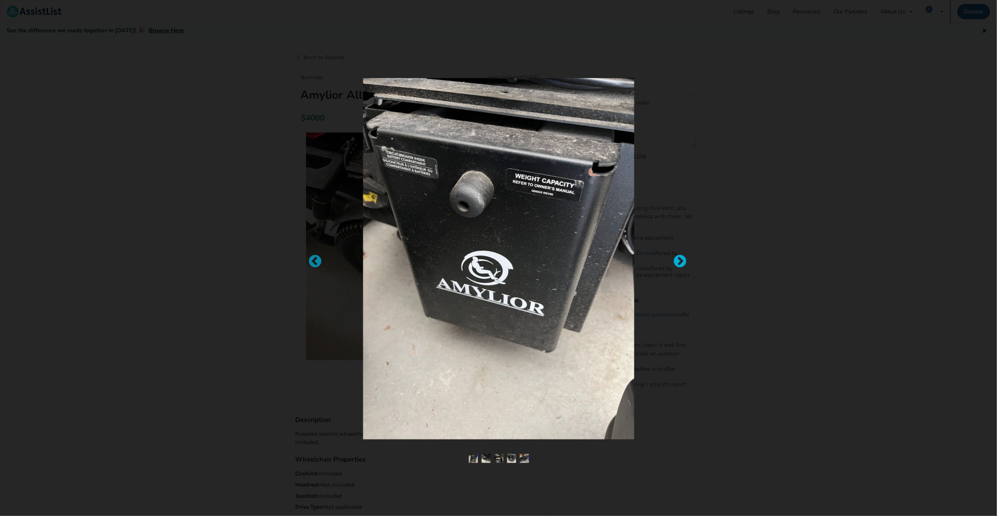
click at [680, 258] on div at bounding box center [675, 258] width 7 height 7
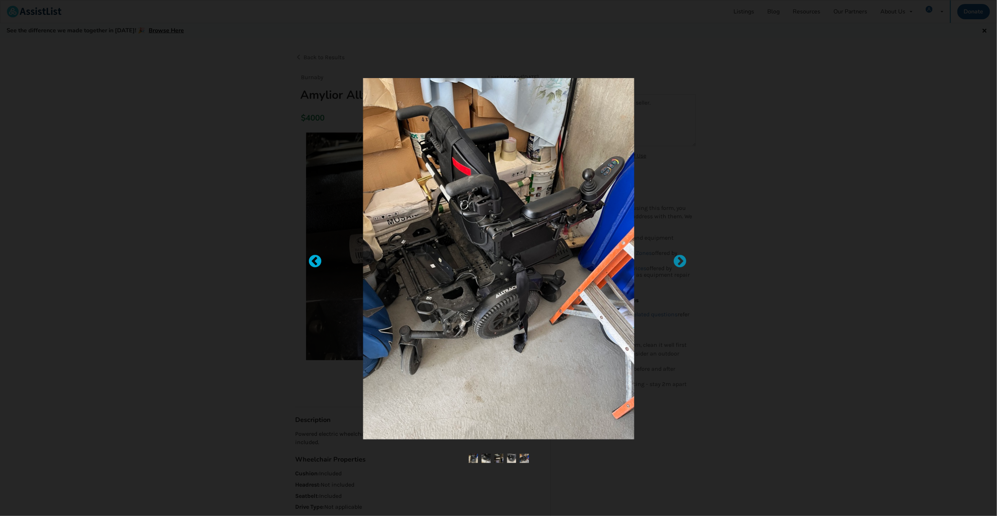
click at [315, 262] on div at bounding box center [311, 258] width 7 height 7
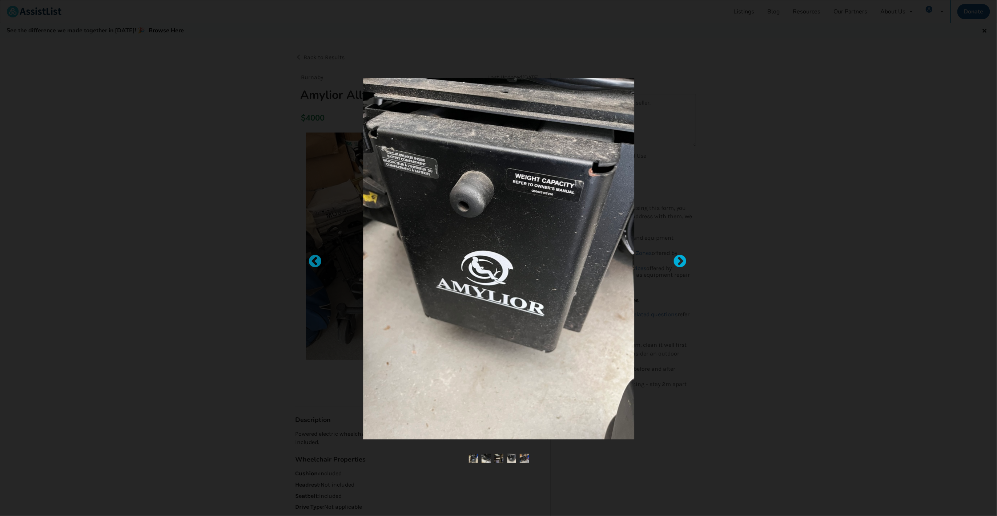
click at [680, 256] on div at bounding box center [675, 258] width 7 height 7
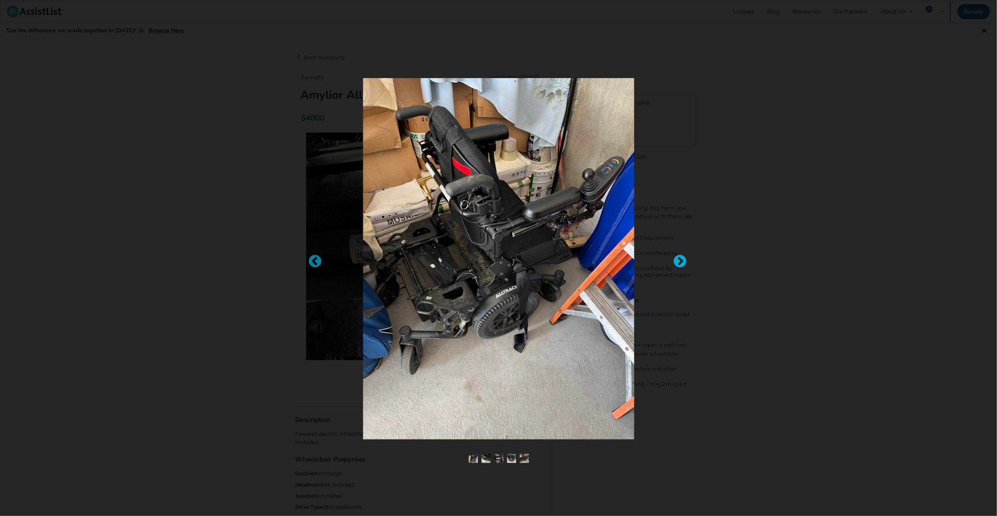
click at [679, 258] on div at bounding box center [675, 258] width 7 height 7
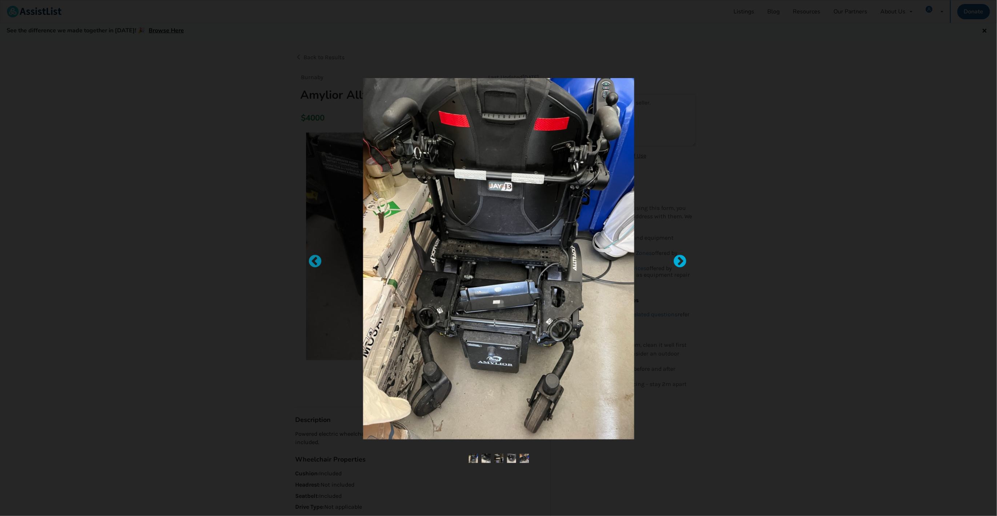
click at [680, 262] on div at bounding box center [675, 258] width 7 height 7
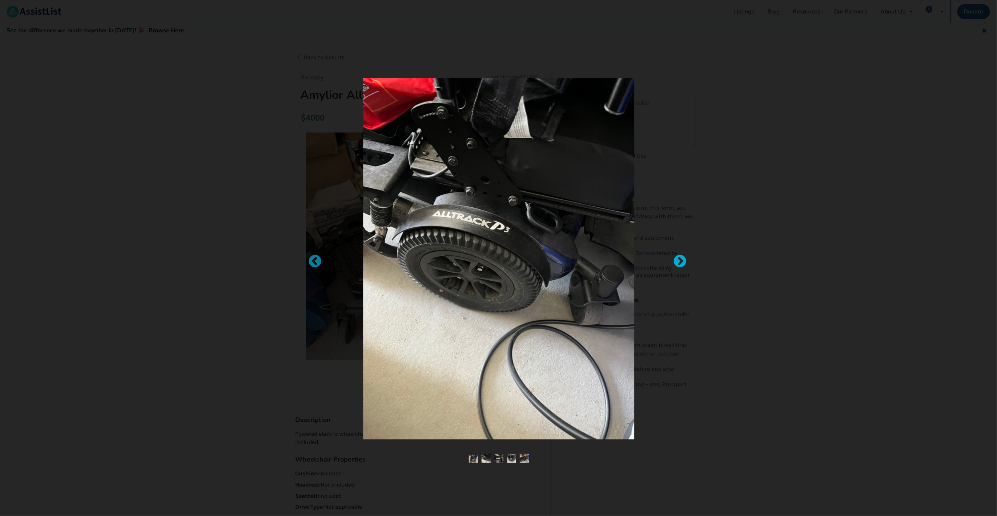
click at [680, 262] on div at bounding box center [675, 258] width 7 height 7
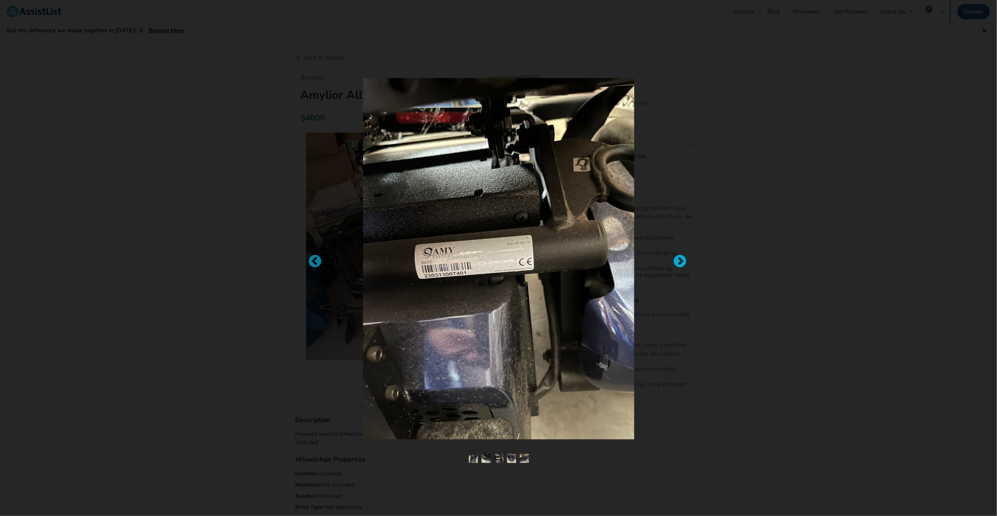
click at [680, 262] on div at bounding box center [675, 258] width 7 height 7
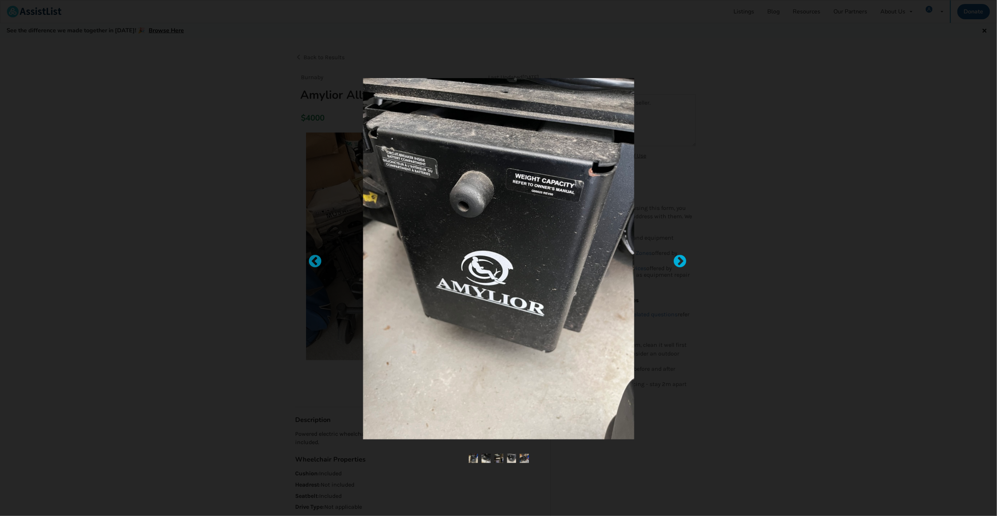
click at [680, 262] on div at bounding box center [675, 258] width 7 height 7
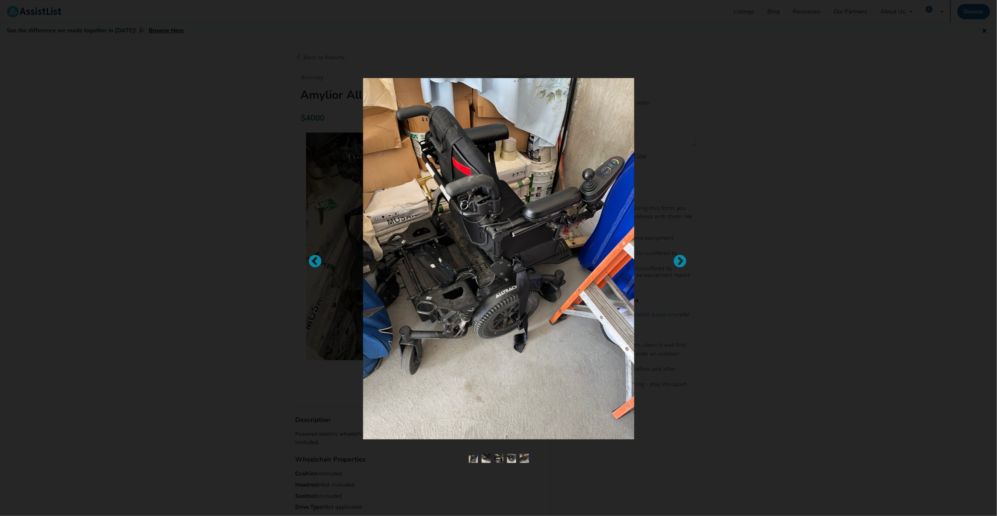
click at [729, 285] on div at bounding box center [498, 258] width 997 height 516
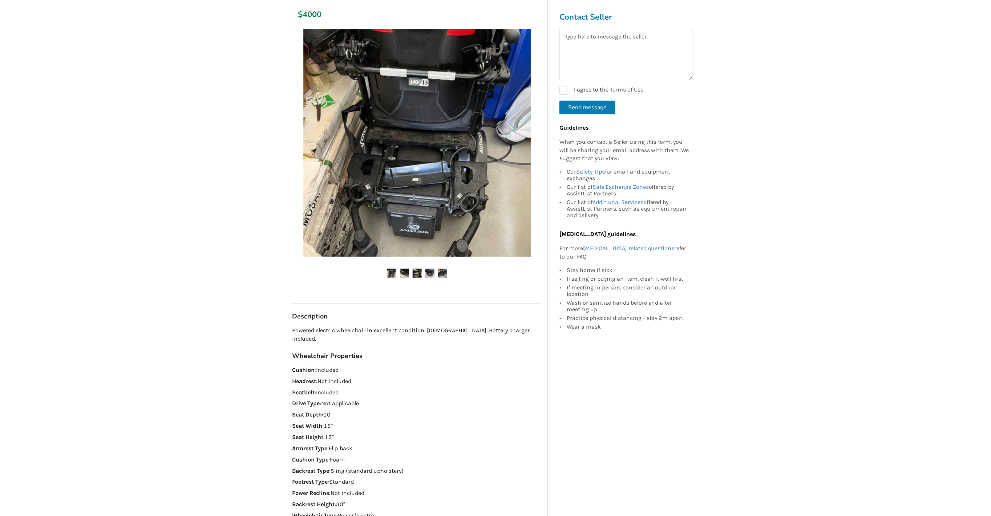
scroll to position [101, 0]
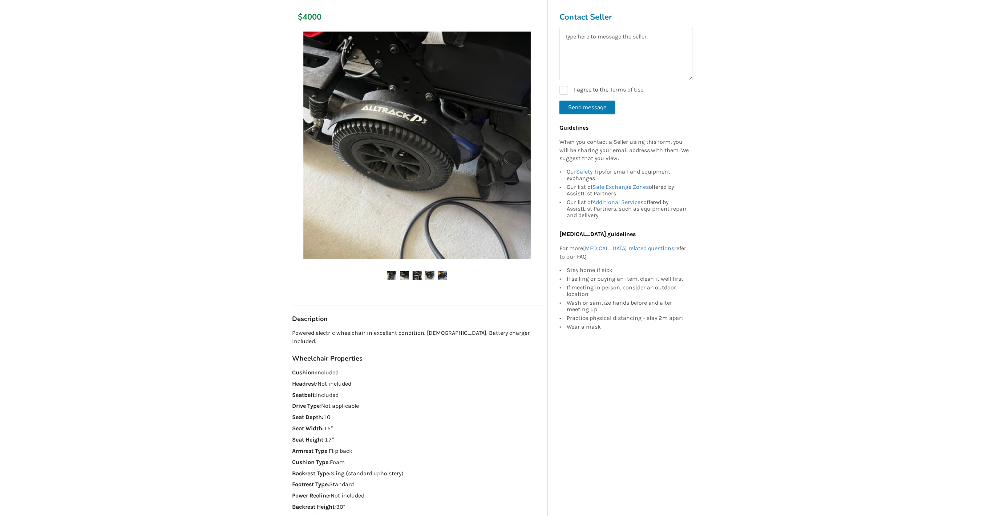
drag, startPoint x: 471, startPoint y: 282, endPoint x: 456, endPoint y: 278, distance: 15.4
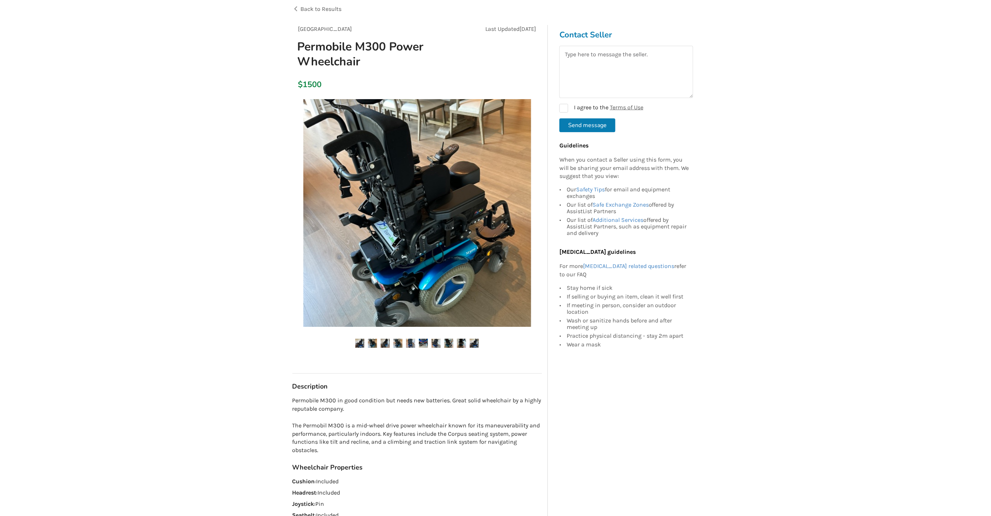
scroll to position [36, 0]
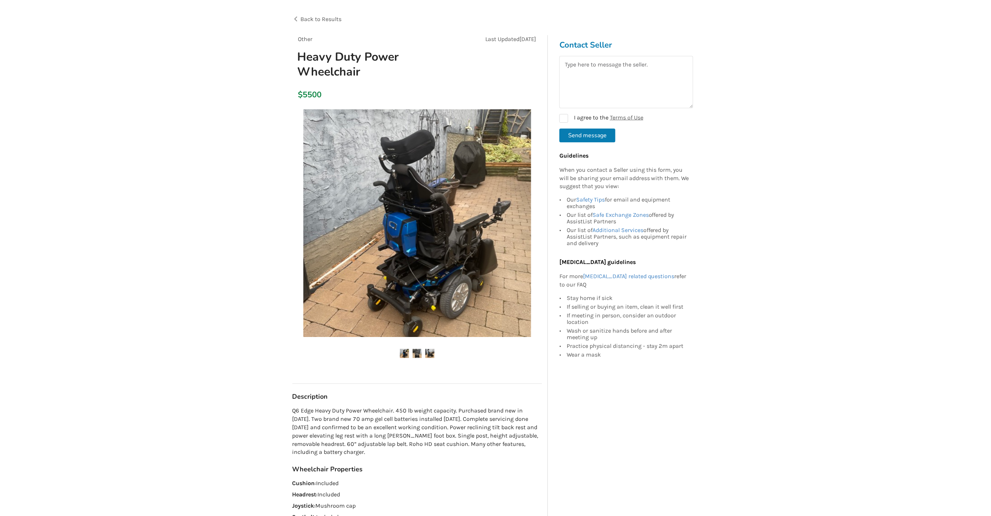
scroll to position [36, 0]
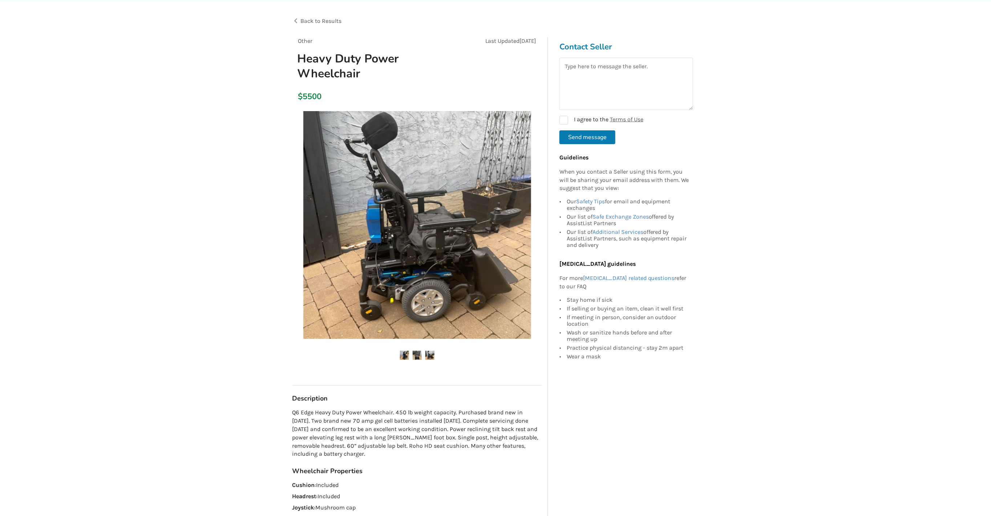
click at [419, 356] on img at bounding box center [417, 355] width 9 height 9
click at [427, 356] on img at bounding box center [429, 355] width 9 height 9
click at [437, 272] on img at bounding box center [417, 225] width 228 height 228
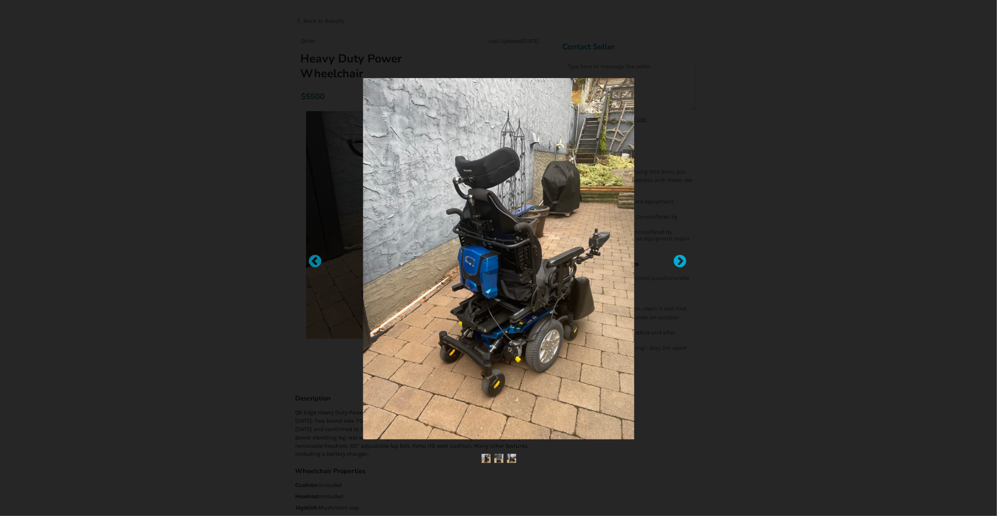
click at [672, 260] on div at bounding box center [675, 258] width 7 height 7
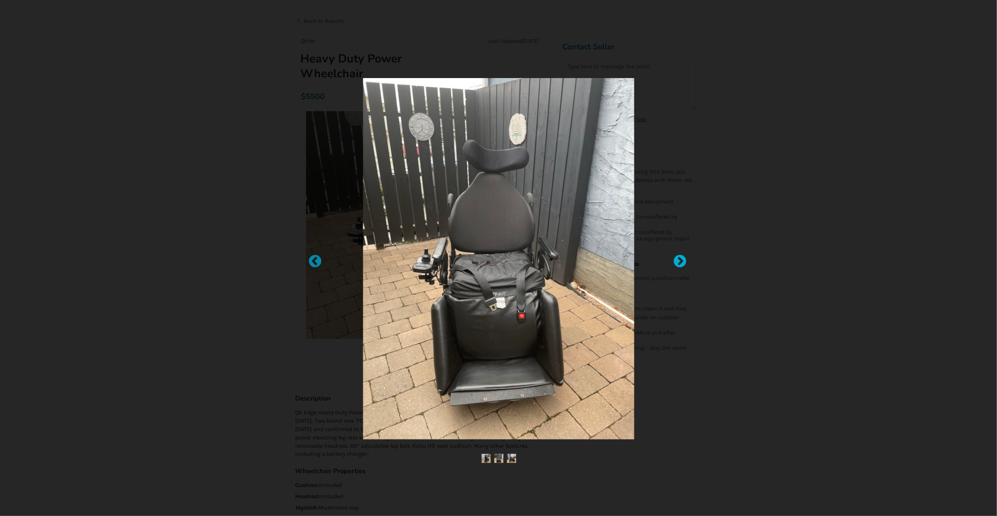
click at [678, 259] on div at bounding box center [675, 258] width 7 height 7
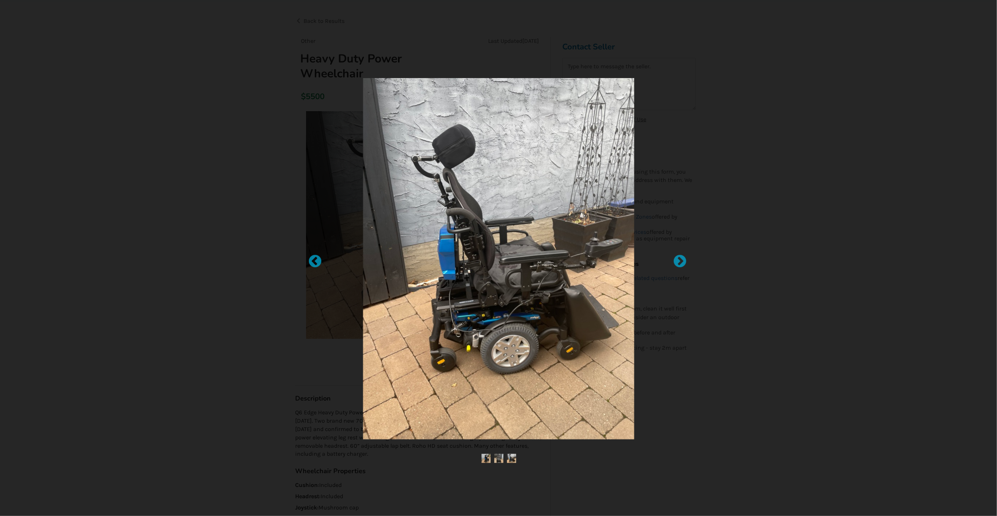
click at [700, 355] on div at bounding box center [498, 258] width 997 height 516
